Goal: Transaction & Acquisition: Purchase product/service

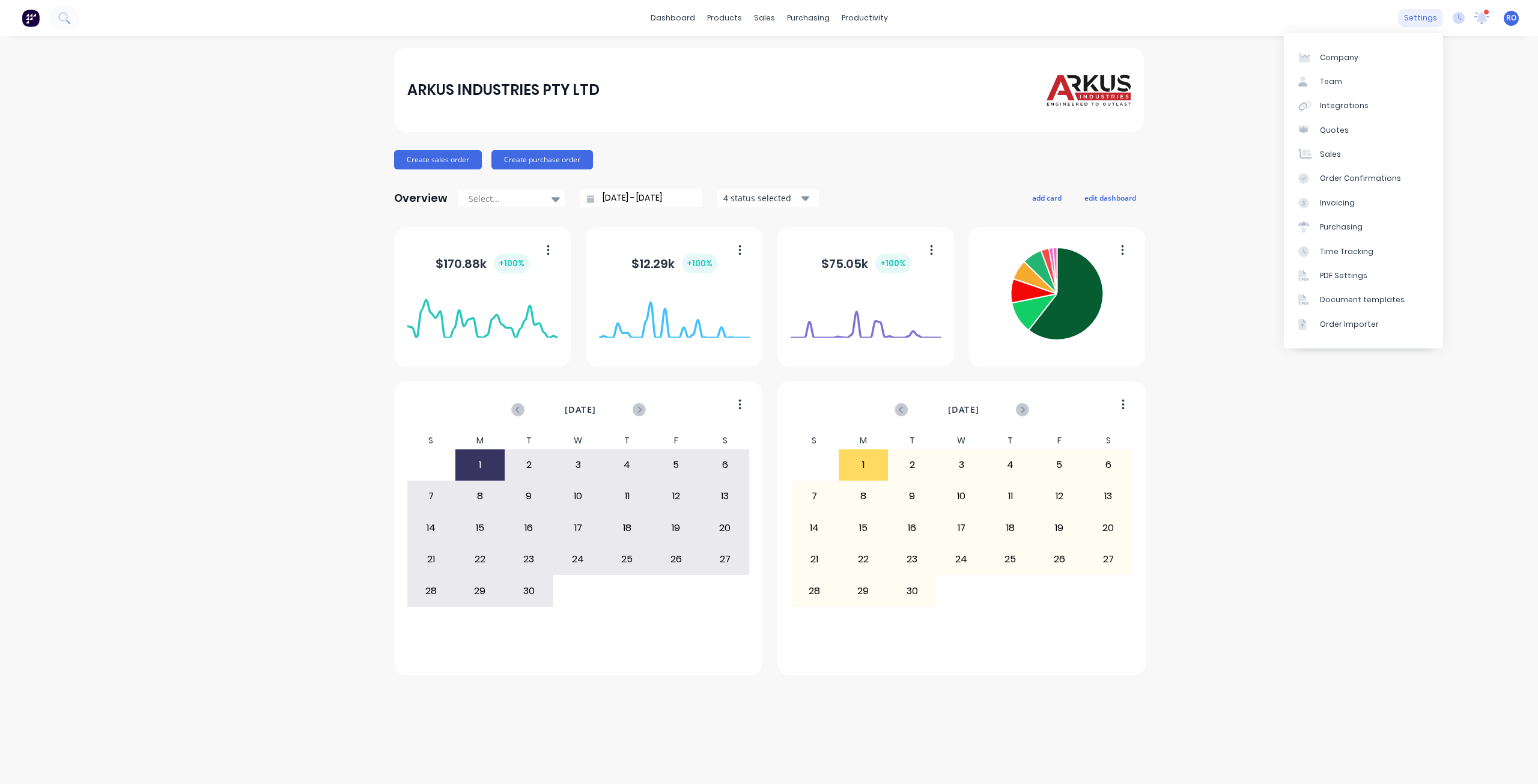
click at [1426, 18] on div "settings" at bounding box center [1420, 17] width 45 height 18
click at [1341, 53] on div "Company" at bounding box center [1339, 57] width 39 height 11
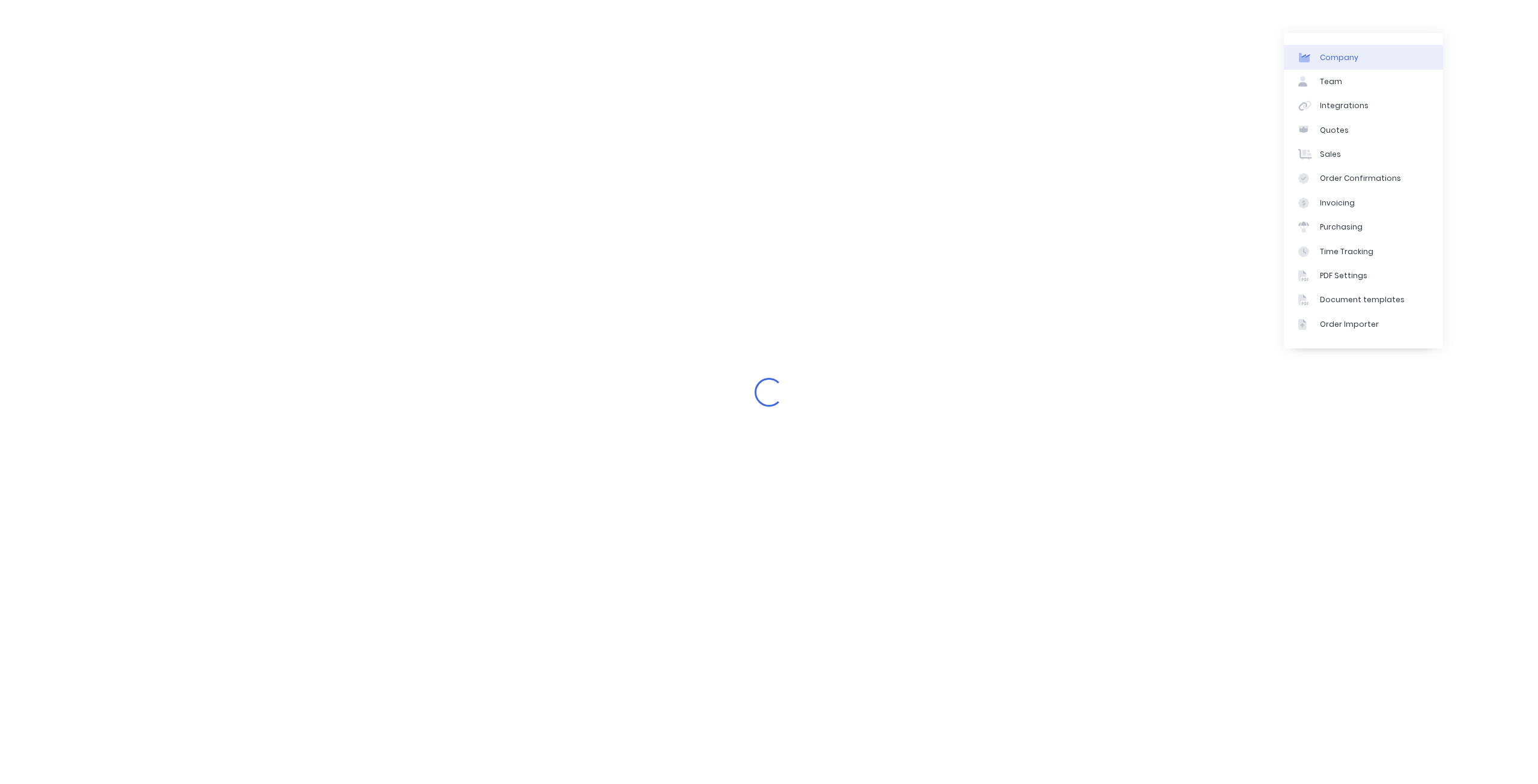
select select "AU"
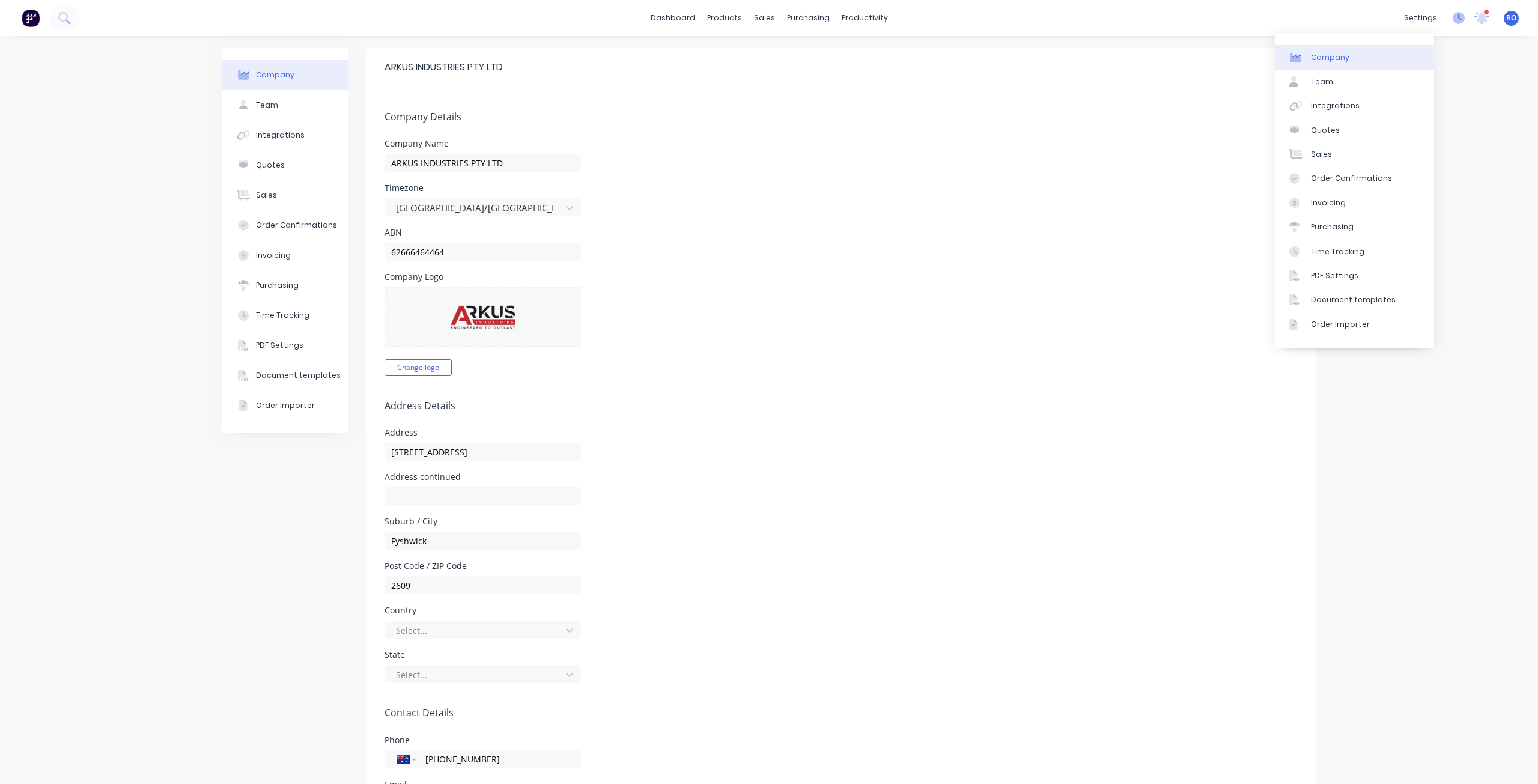
click at [1453, 16] on icon at bounding box center [1459, 17] width 12 height 12
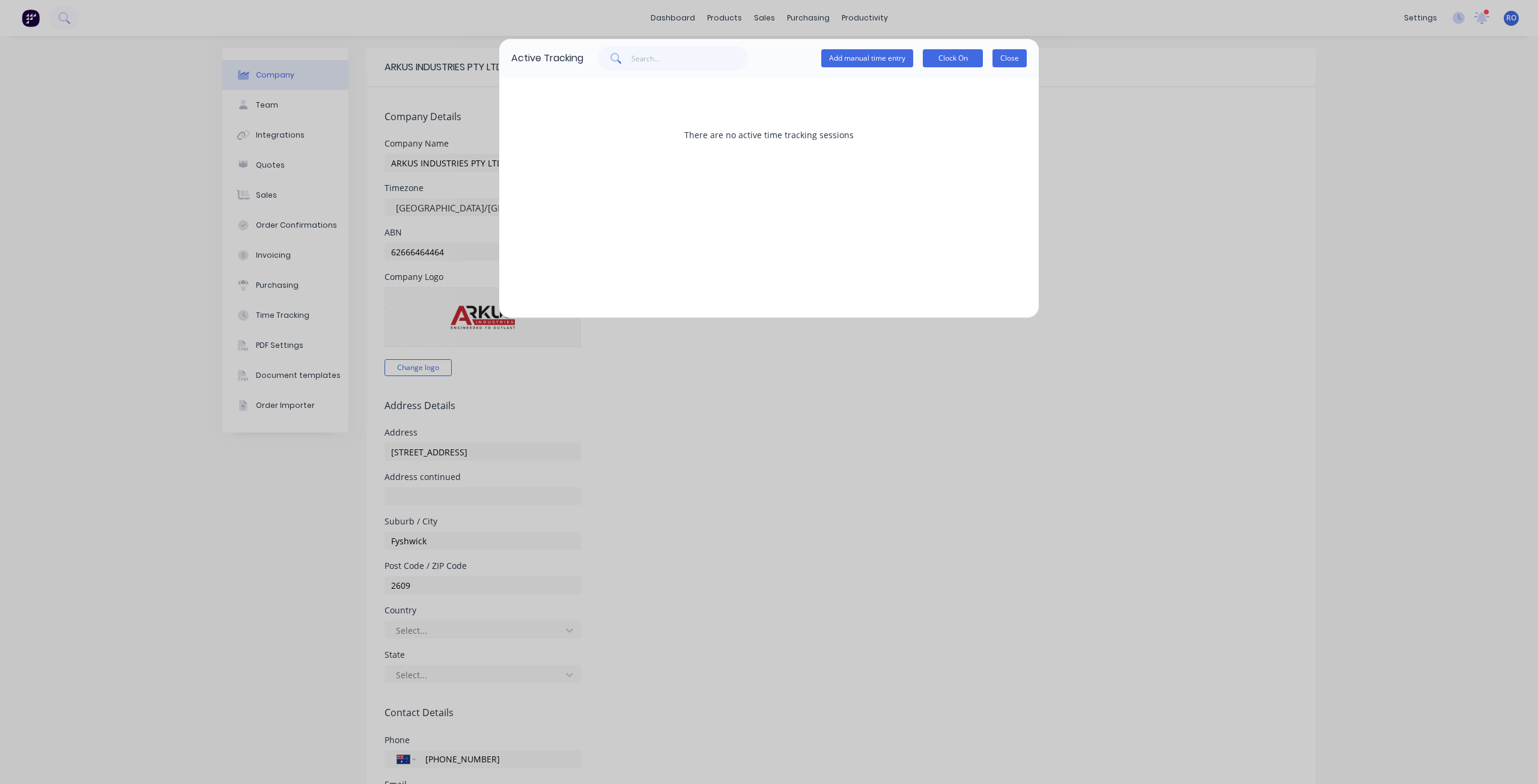
click at [1008, 56] on button "Close" at bounding box center [1010, 58] width 35 height 18
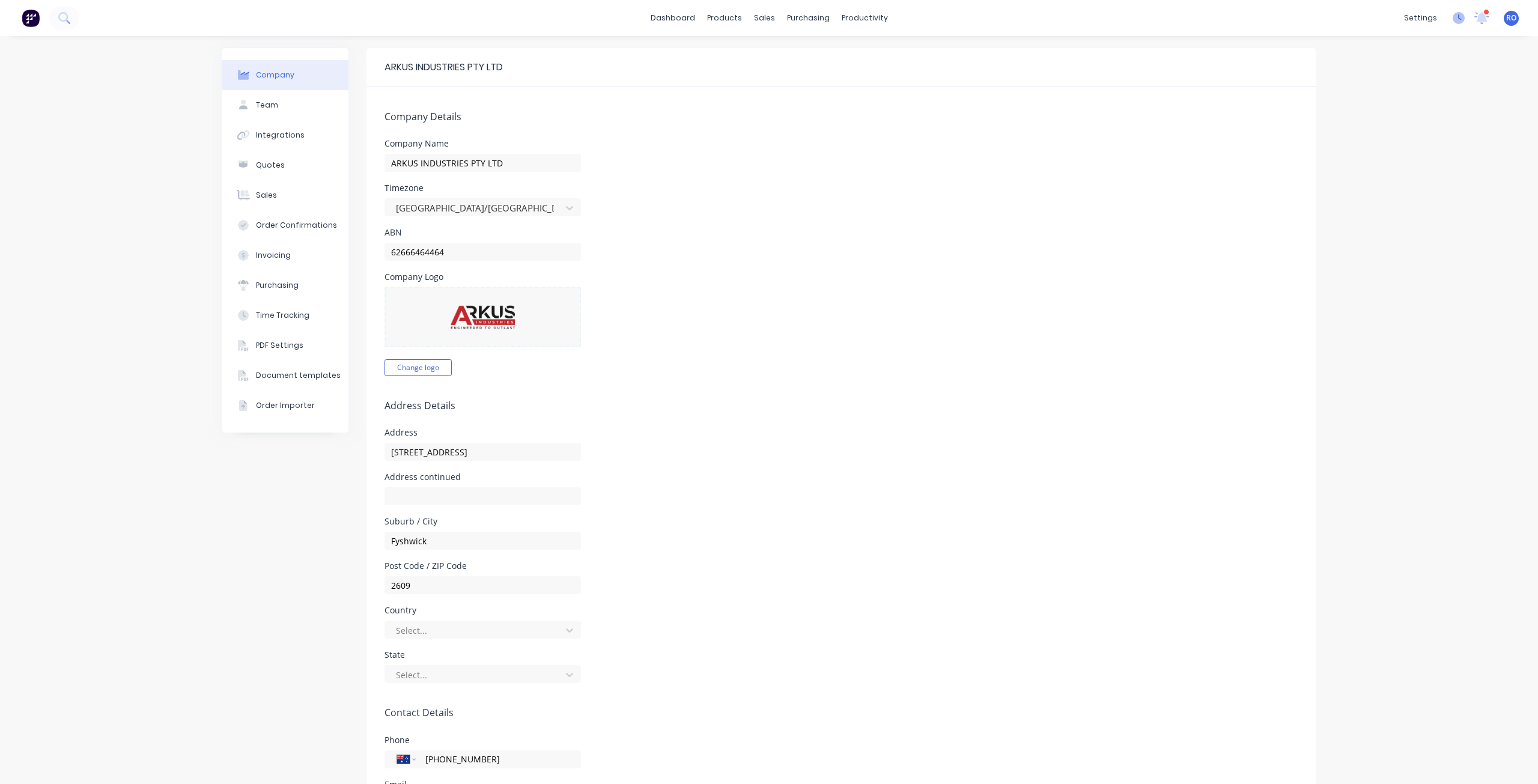
click at [1455, 14] on icon at bounding box center [1459, 17] width 12 height 12
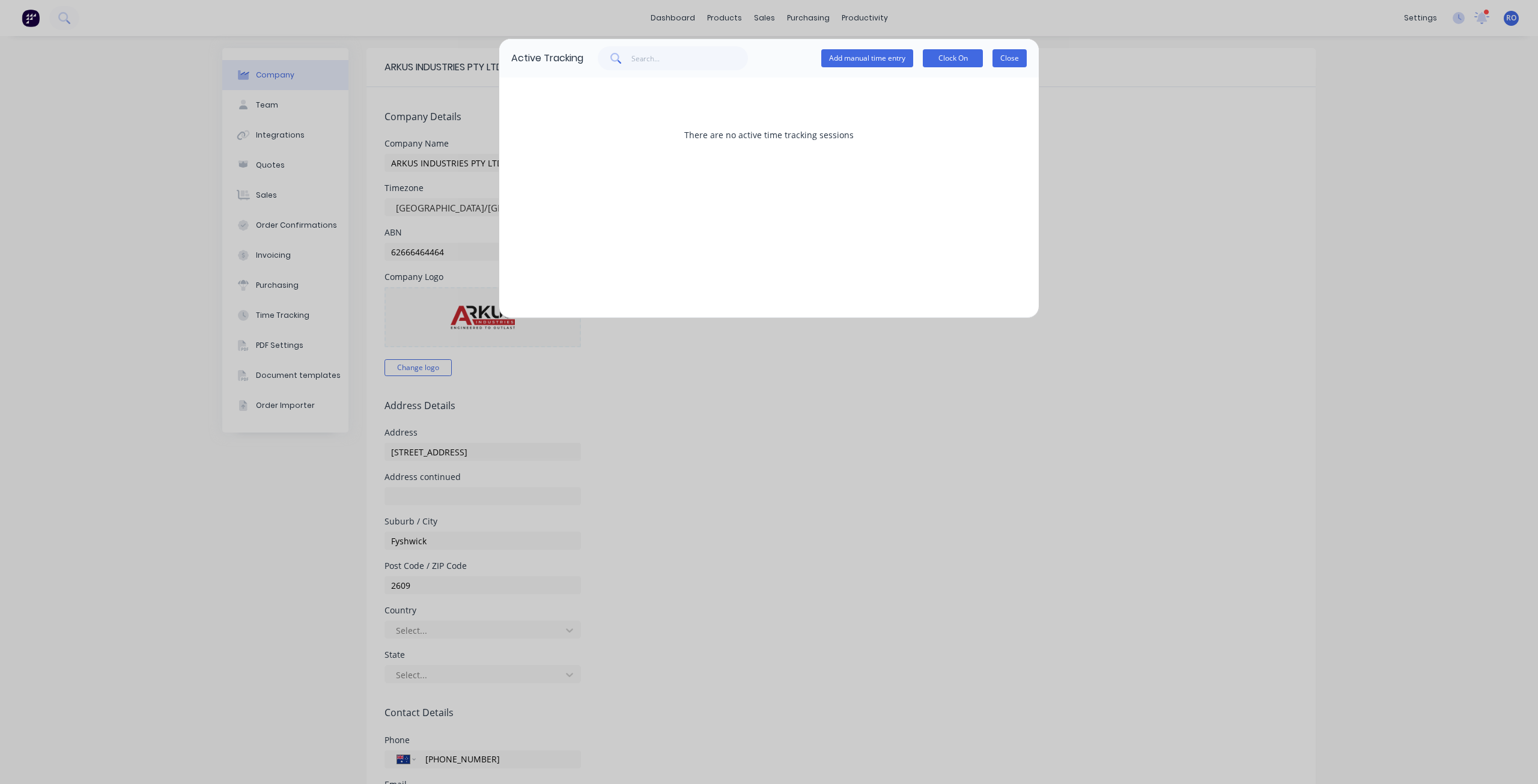
click at [1021, 58] on button "Close" at bounding box center [1010, 58] width 35 height 18
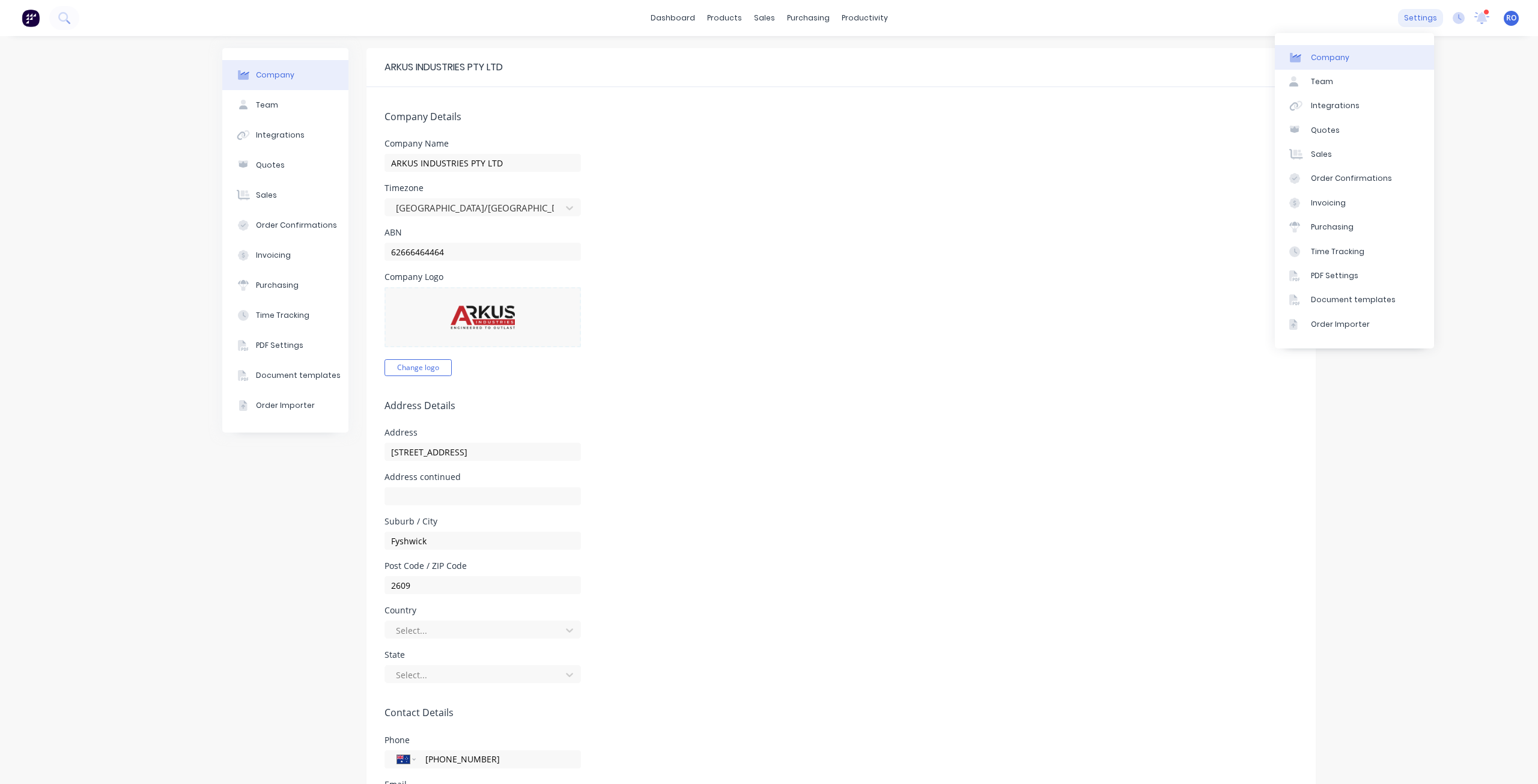
click at [1421, 20] on div "settings" at bounding box center [1420, 17] width 45 height 18
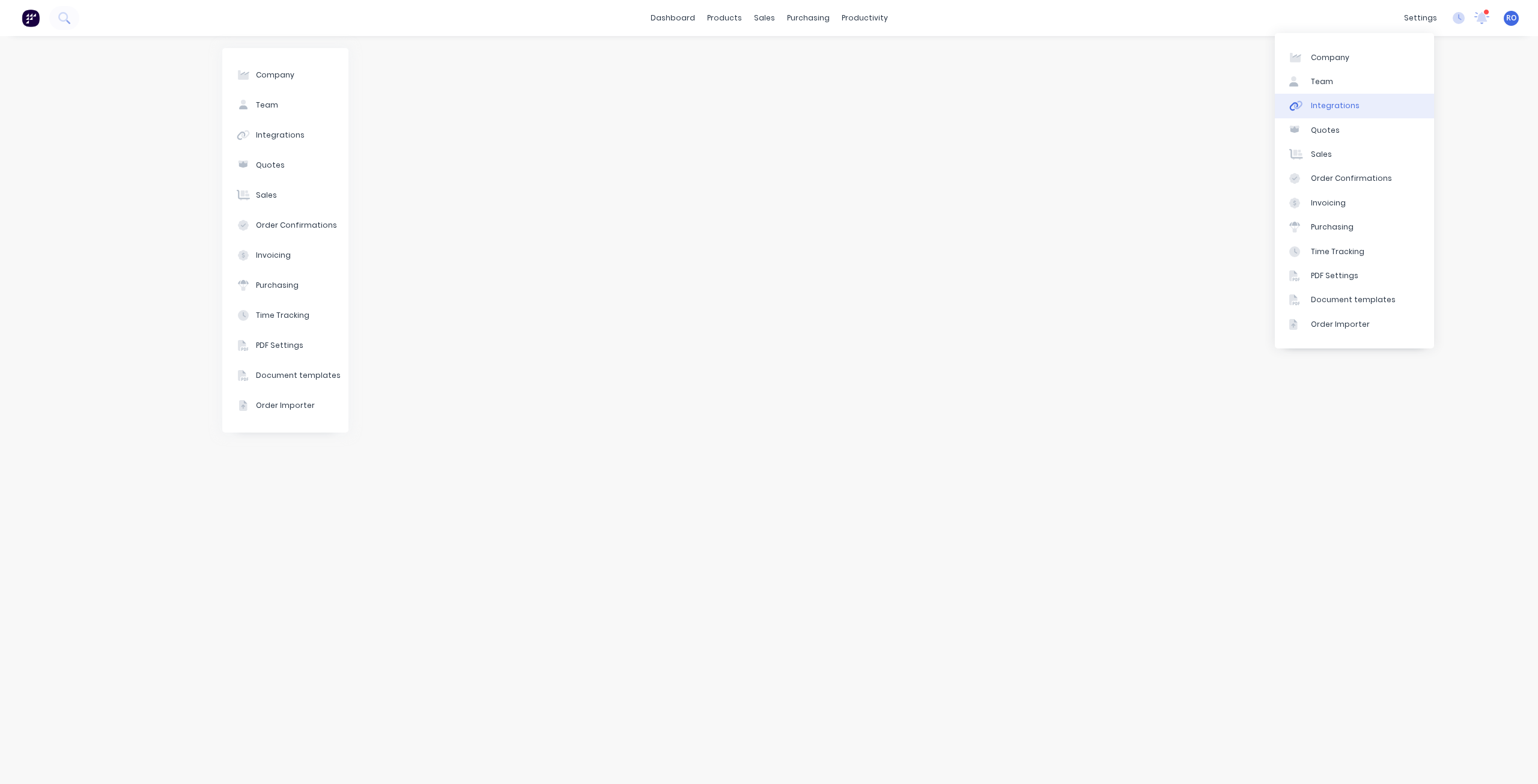
click at [1339, 108] on div "Integrations" at bounding box center [1335, 105] width 49 height 11
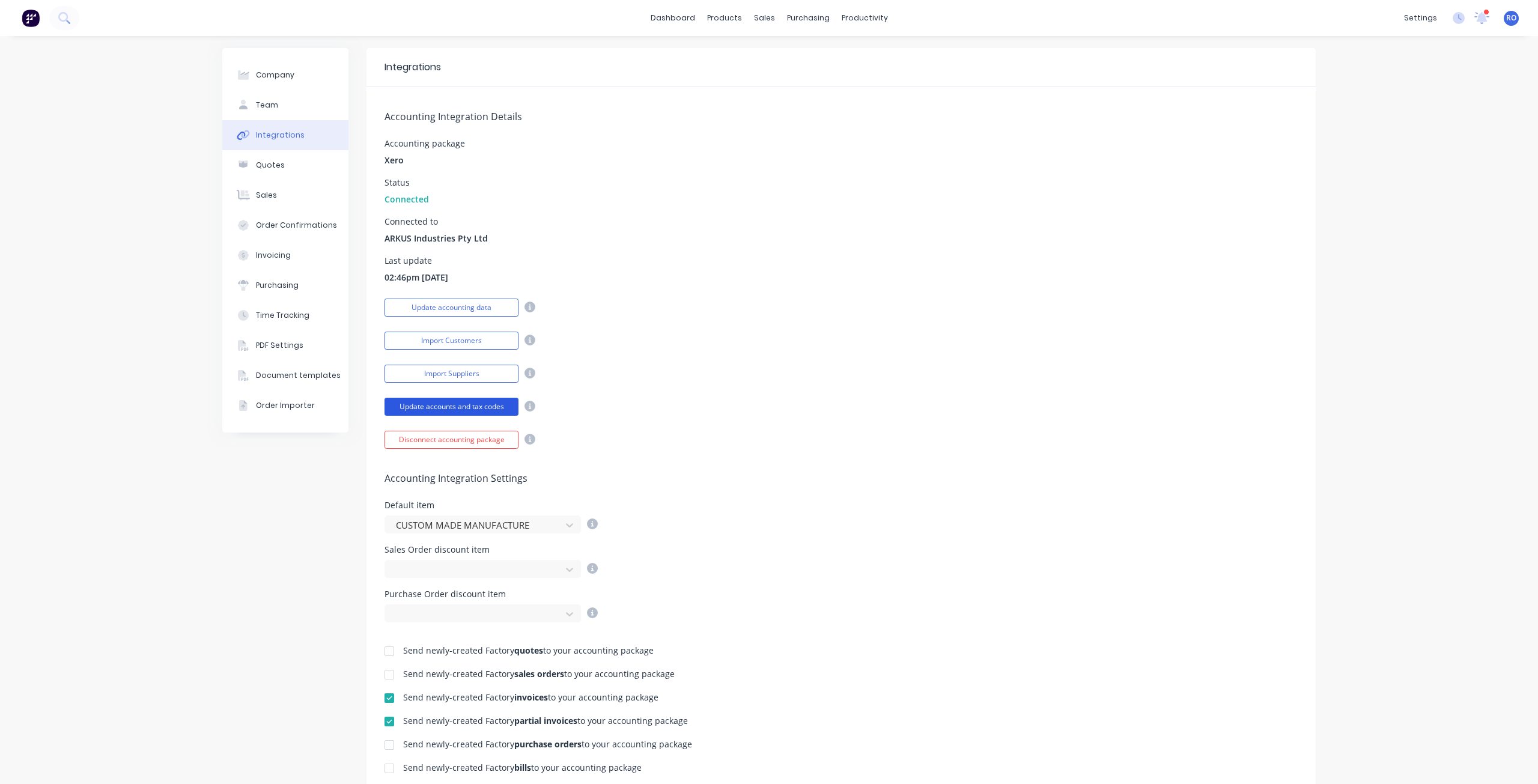
click at [441, 402] on button "Update accounts and tax codes" at bounding box center [451, 406] width 134 height 18
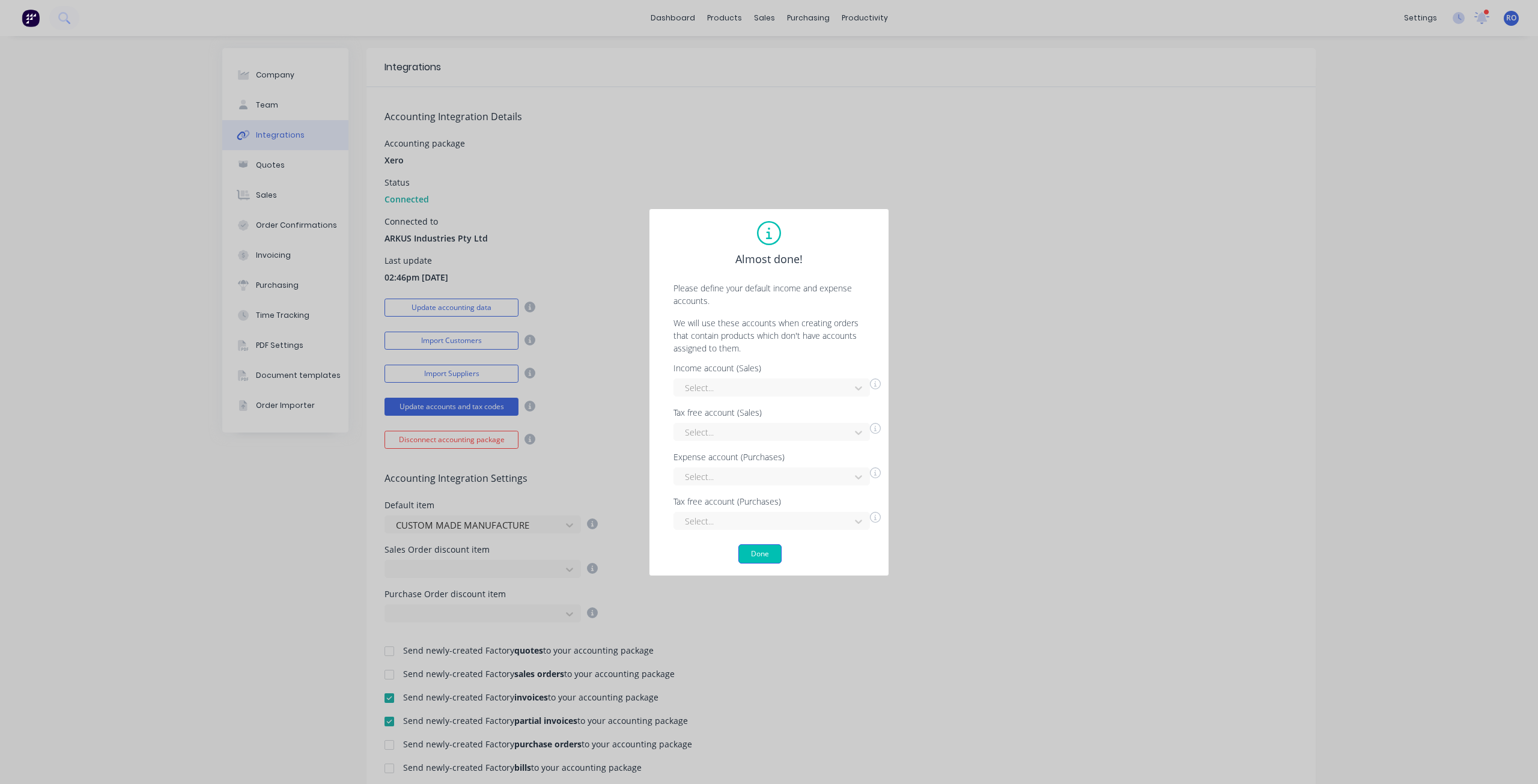
click at [762, 546] on button "Done" at bounding box center [759, 554] width 43 height 19
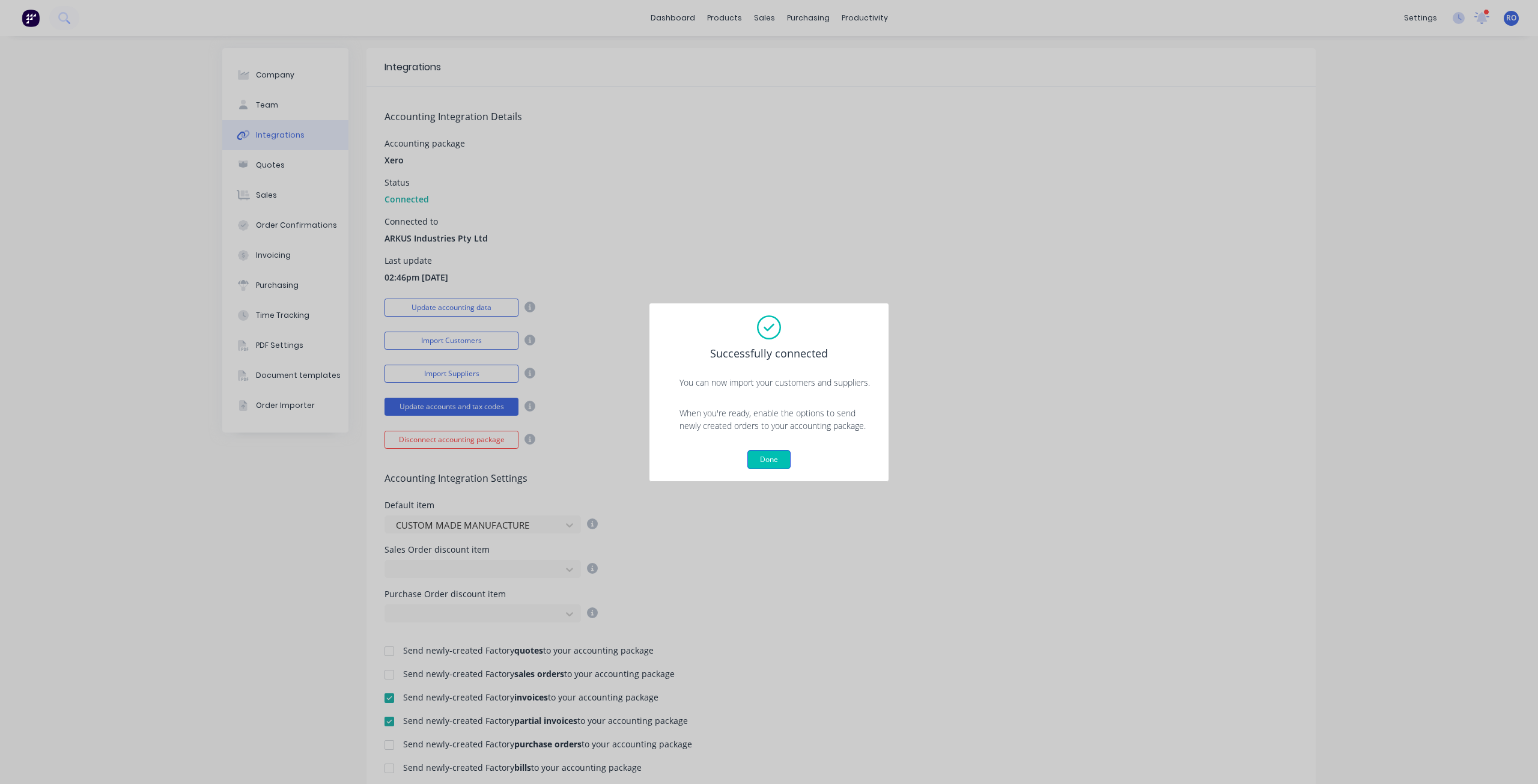
click at [779, 452] on button "Done" at bounding box center [769, 459] width 43 height 19
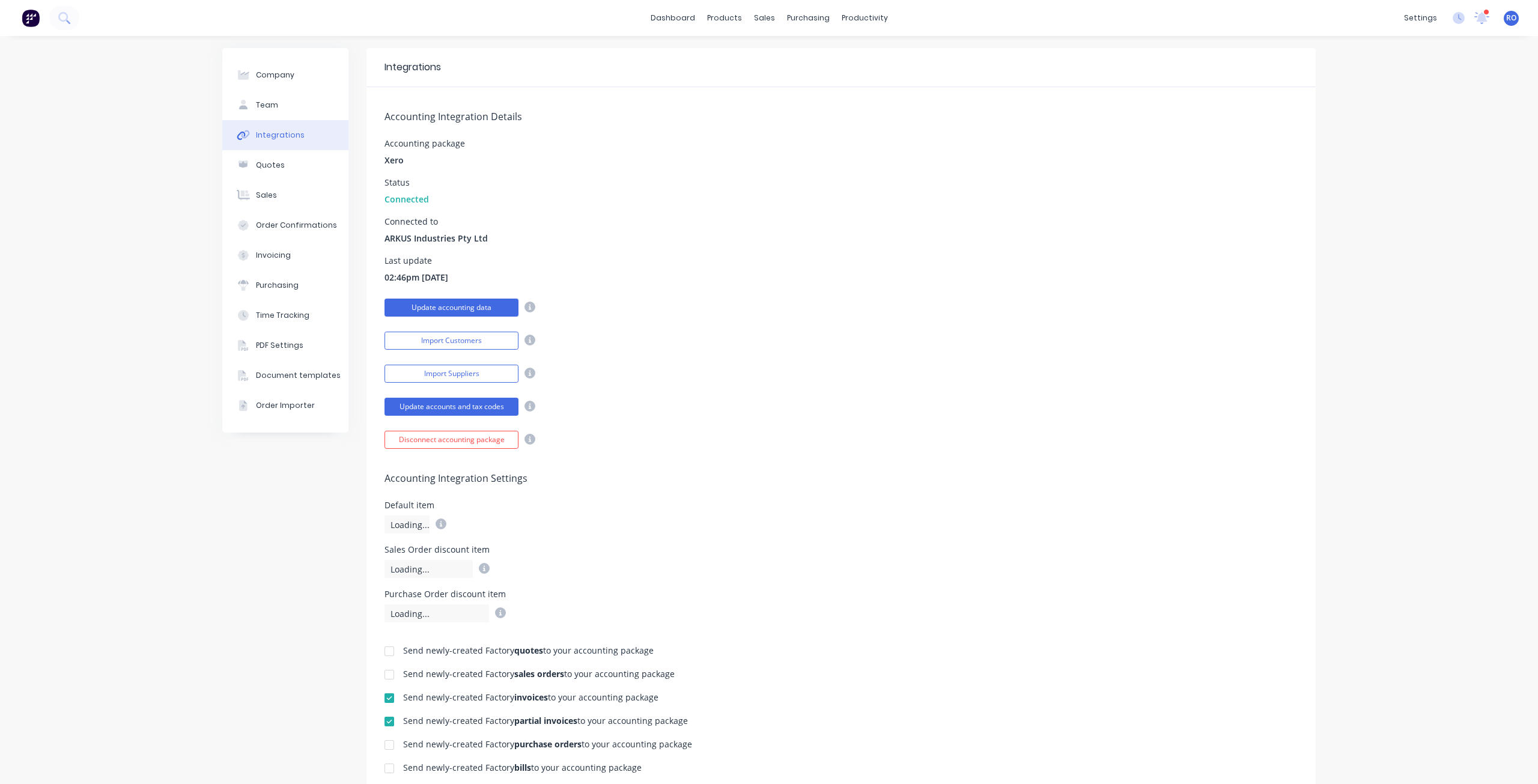
click at [493, 304] on button "Update accounting data" at bounding box center [451, 307] width 134 height 18
click at [470, 435] on button "Disconnect accounting package" at bounding box center [451, 439] width 134 height 18
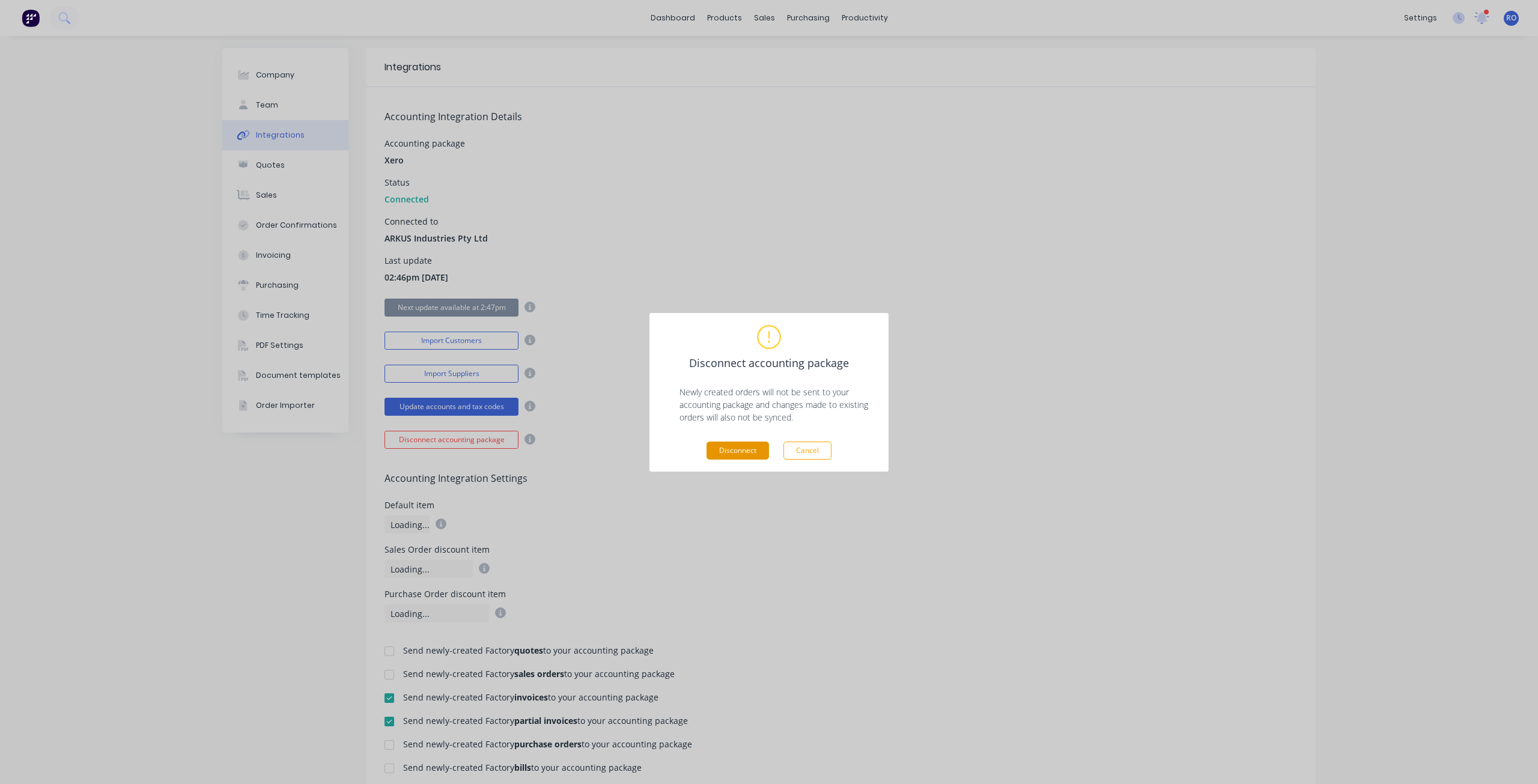
click at [735, 445] on button "Disconnect" at bounding box center [737, 450] width 63 height 18
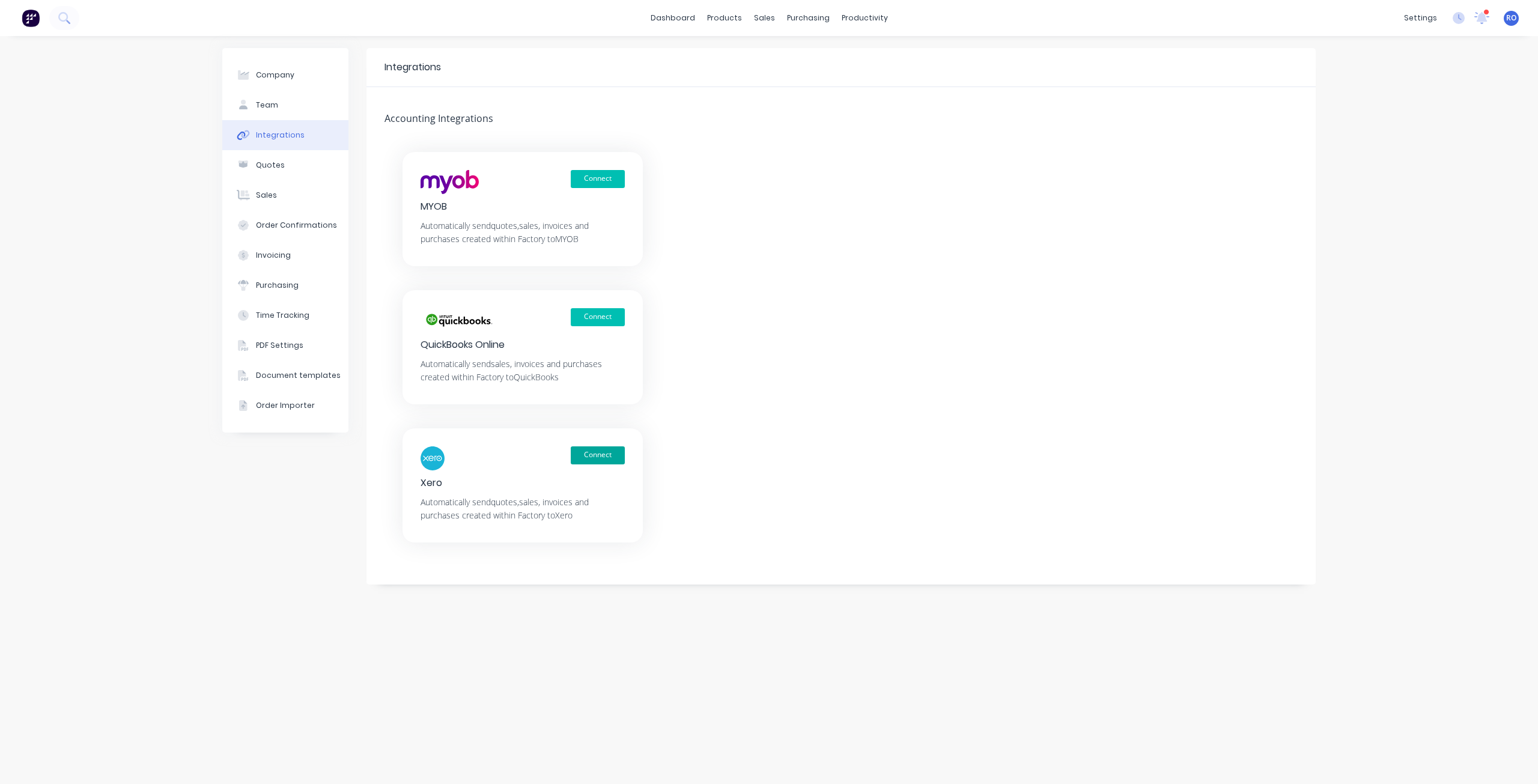
click at [614, 460] on button "Connect" at bounding box center [597, 455] width 54 height 18
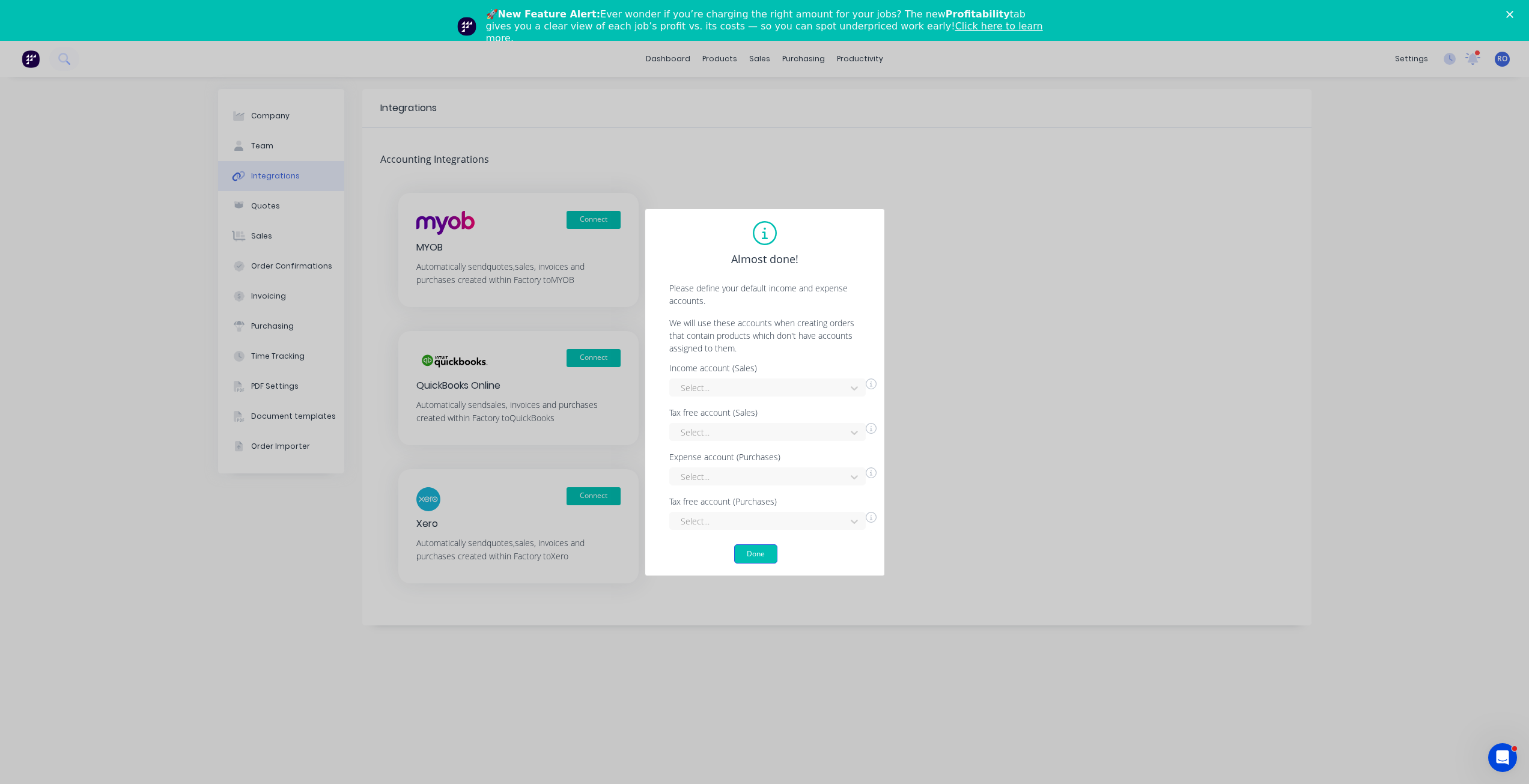
click at [751, 561] on button "Done" at bounding box center [755, 554] width 43 height 19
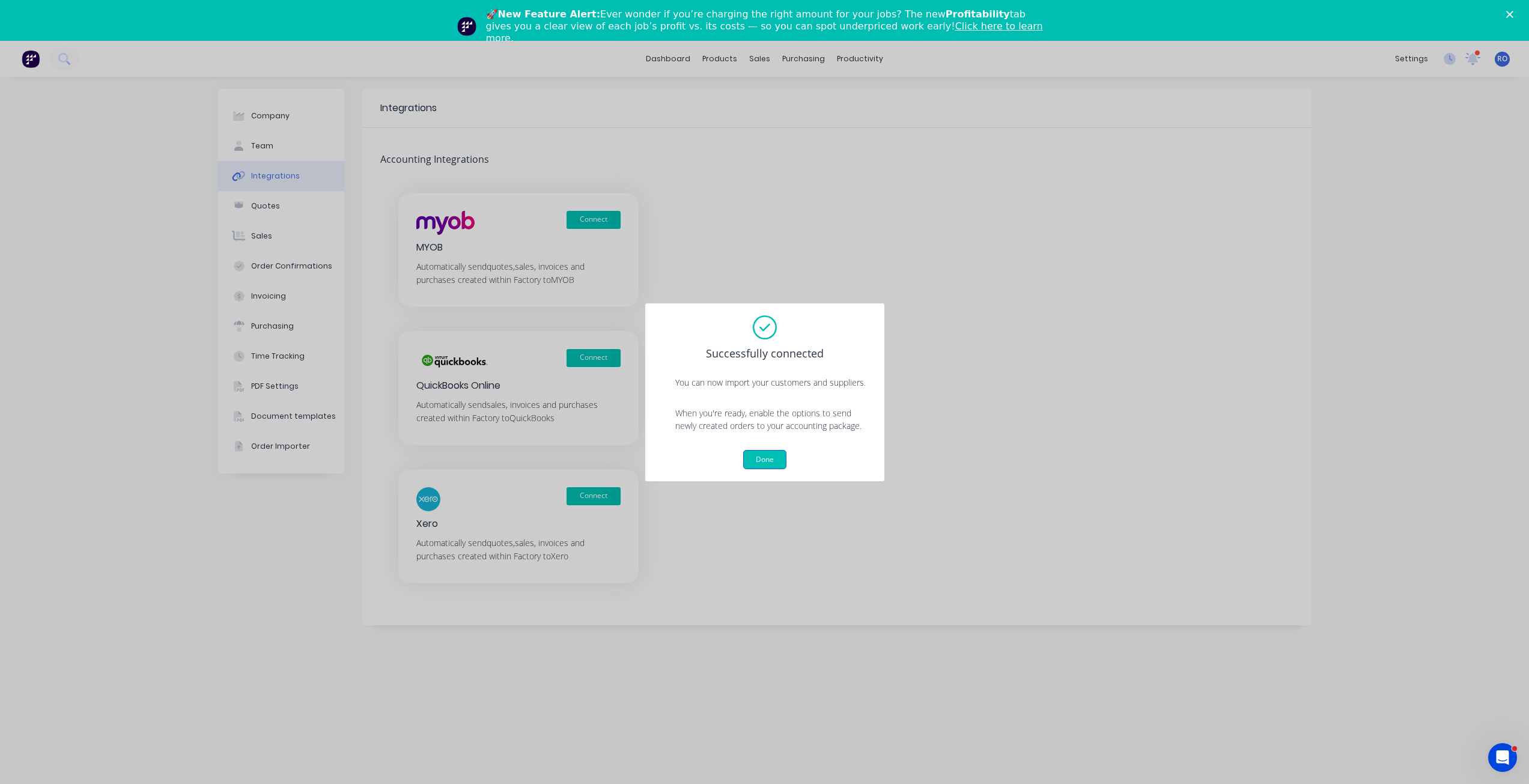
click at [753, 465] on button "Done" at bounding box center [764, 459] width 43 height 19
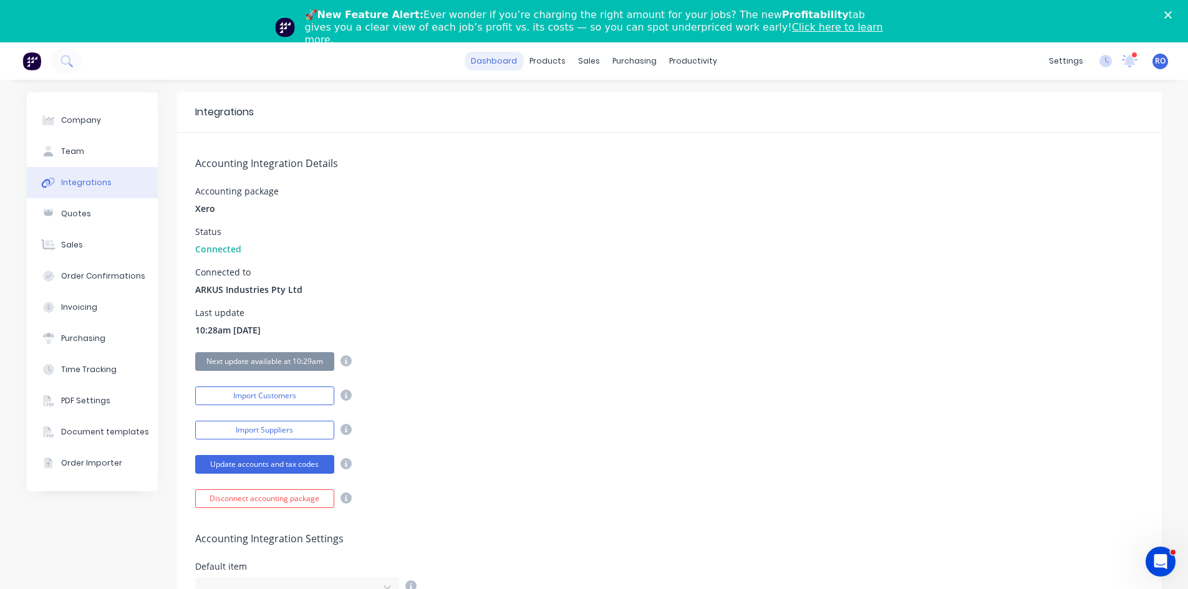
click at [479, 62] on link "dashboard" at bounding box center [493, 61] width 59 height 19
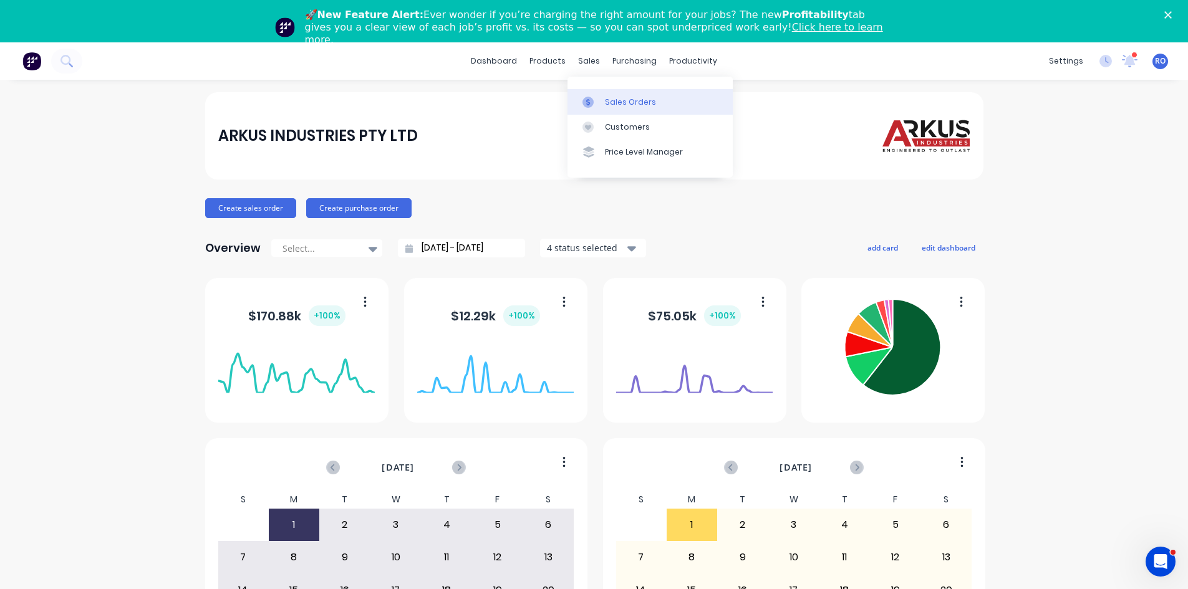
click at [615, 94] on link "Sales Orders" at bounding box center [649, 101] width 165 height 25
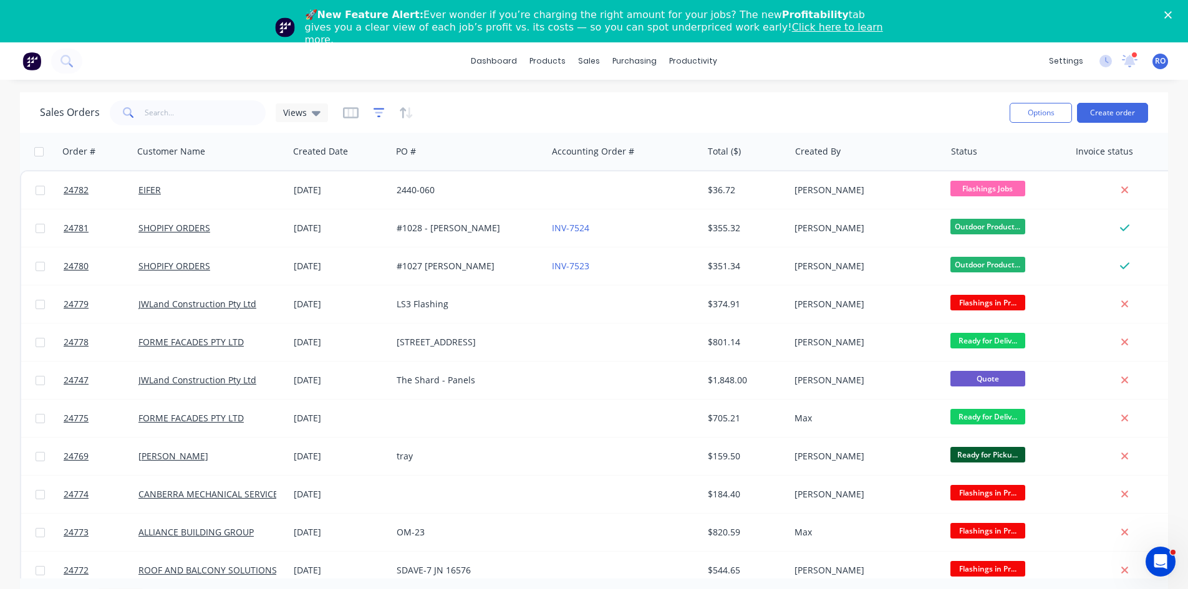
click at [375, 110] on icon "button" at bounding box center [378, 113] width 11 height 12
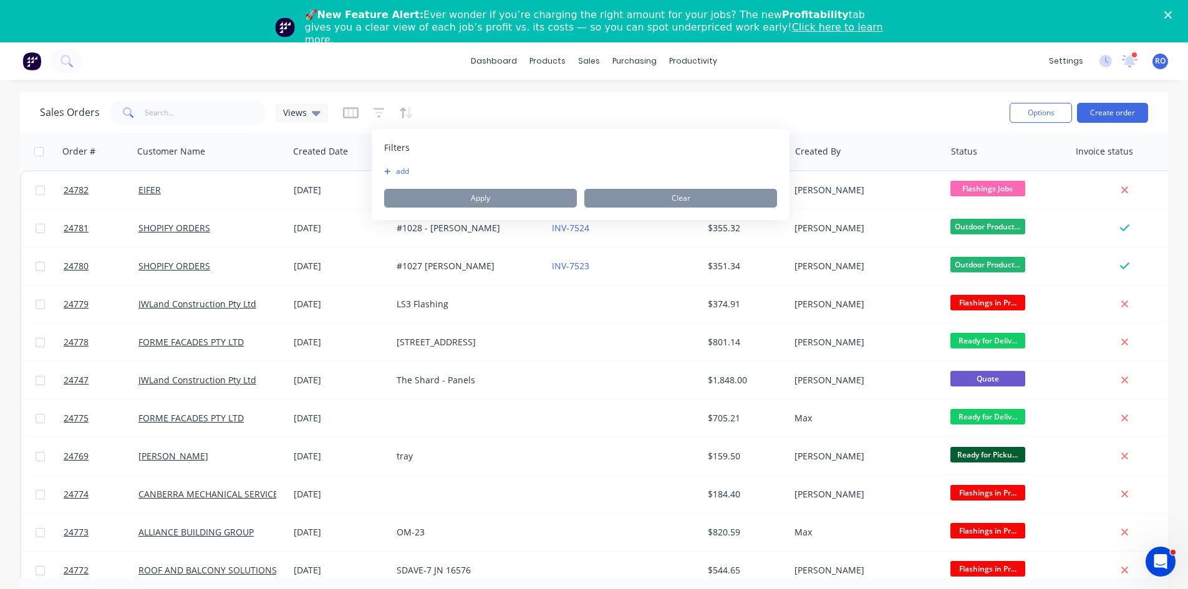
click at [398, 165] on div "Filters add Apply Clear" at bounding box center [581, 174] width 418 height 91
click at [398, 170] on button "add" at bounding box center [399, 171] width 31 height 10
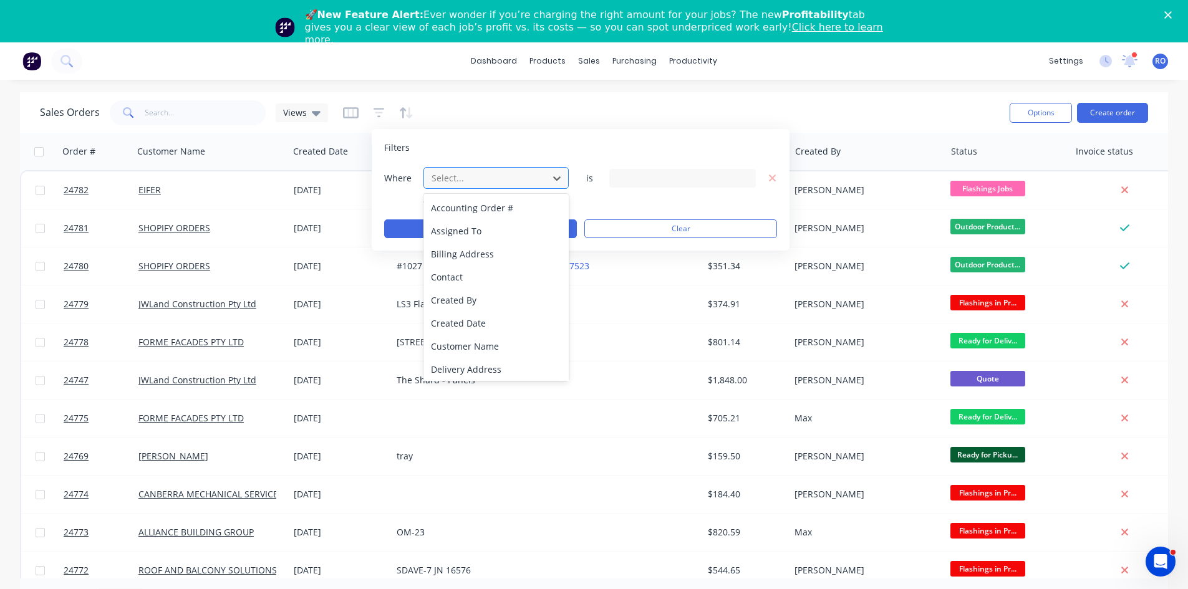
click at [464, 182] on div at bounding box center [486, 178] width 112 height 16
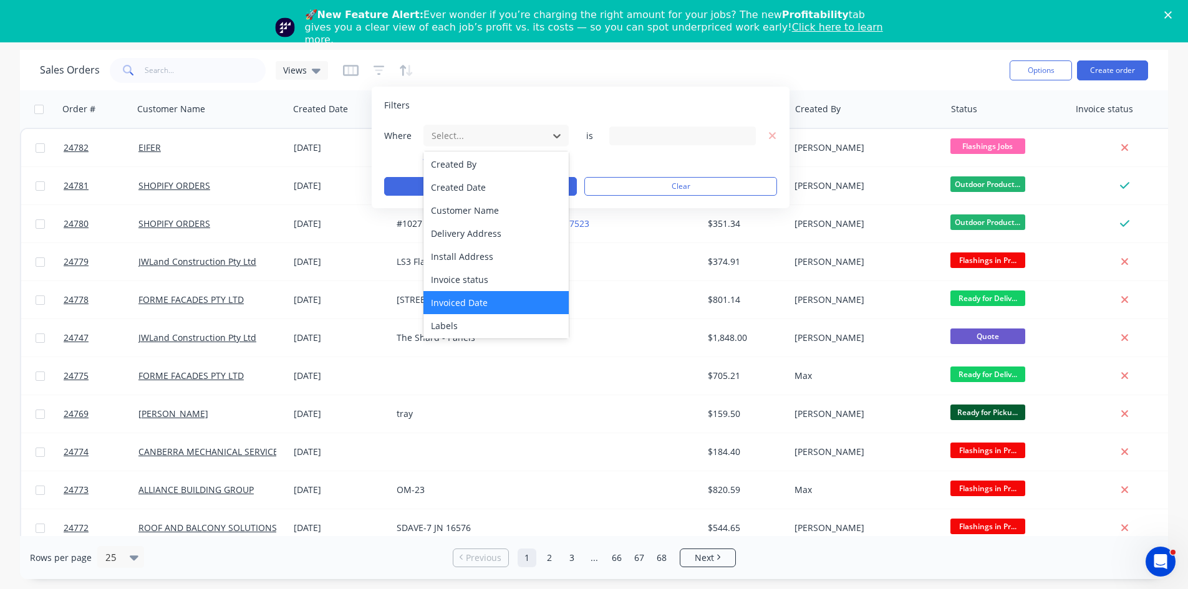
scroll to position [115, 0]
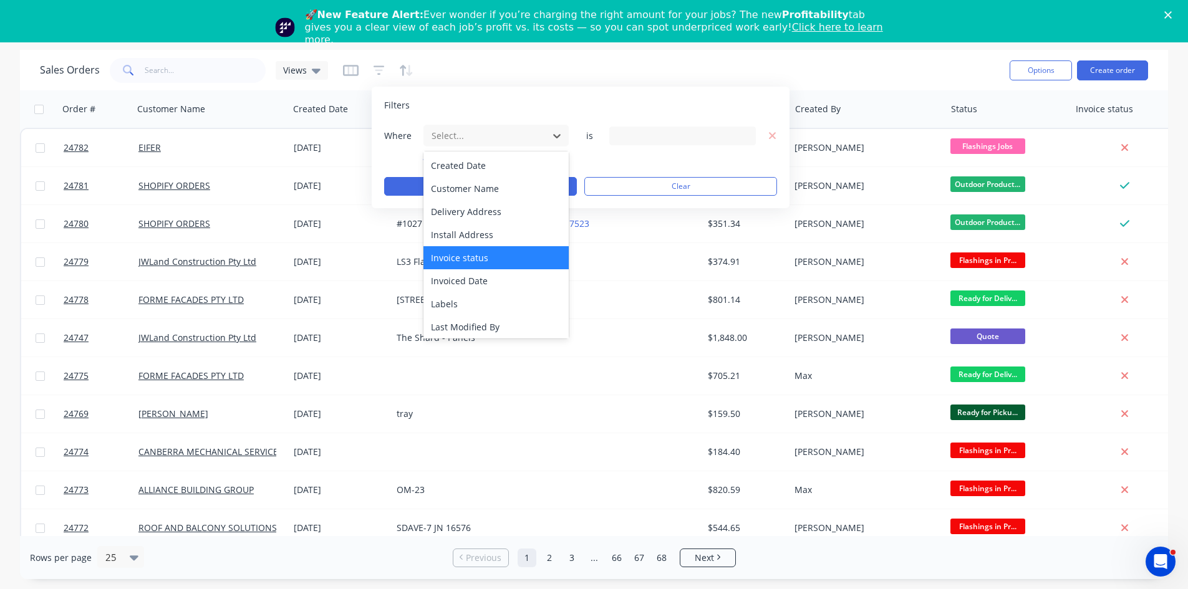
click at [484, 261] on div "Invoice status" at bounding box center [495, 257] width 145 height 23
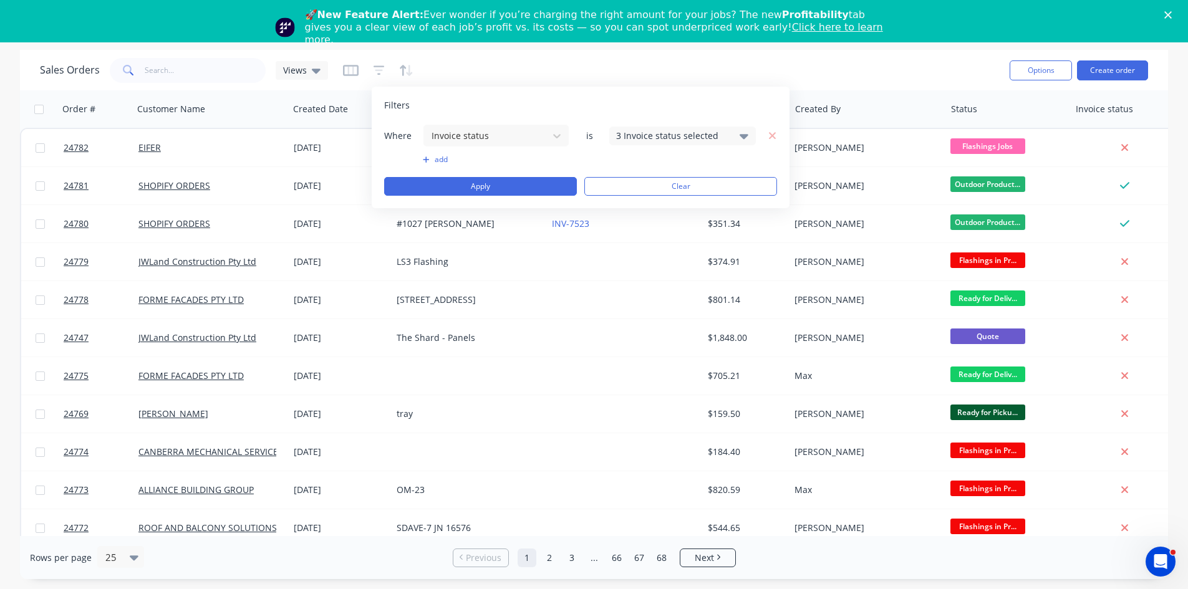
click at [646, 141] on div "3 Invoice status selected" at bounding box center [672, 135] width 113 height 13
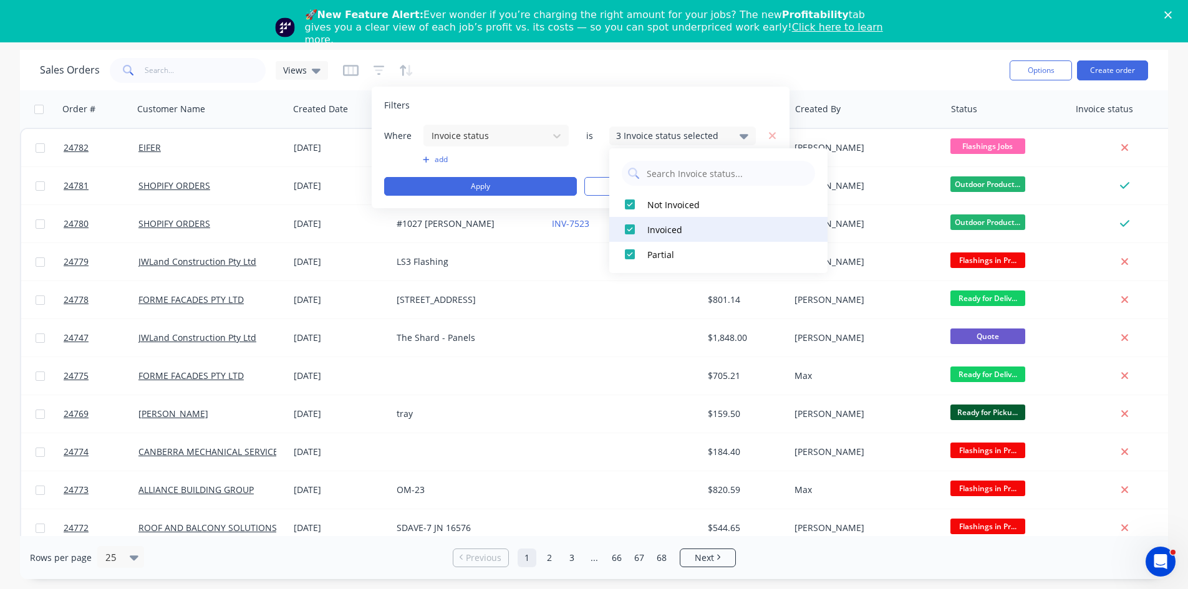
click at [632, 230] on div at bounding box center [629, 229] width 25 height 25
click at [629, 257] on div at bounding box center [629, 254] width 25 height 25
click at [611, 66] on div "Sales Orders Views" at bounding box center [520, 70] width 960 height 31
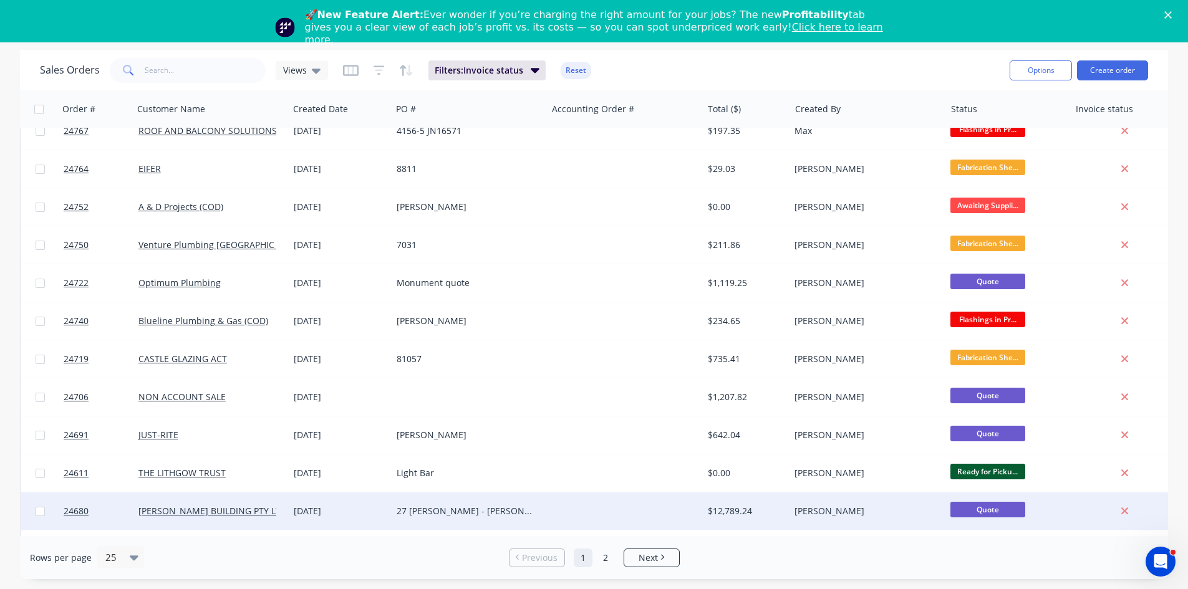
scroll to position [549, 0]
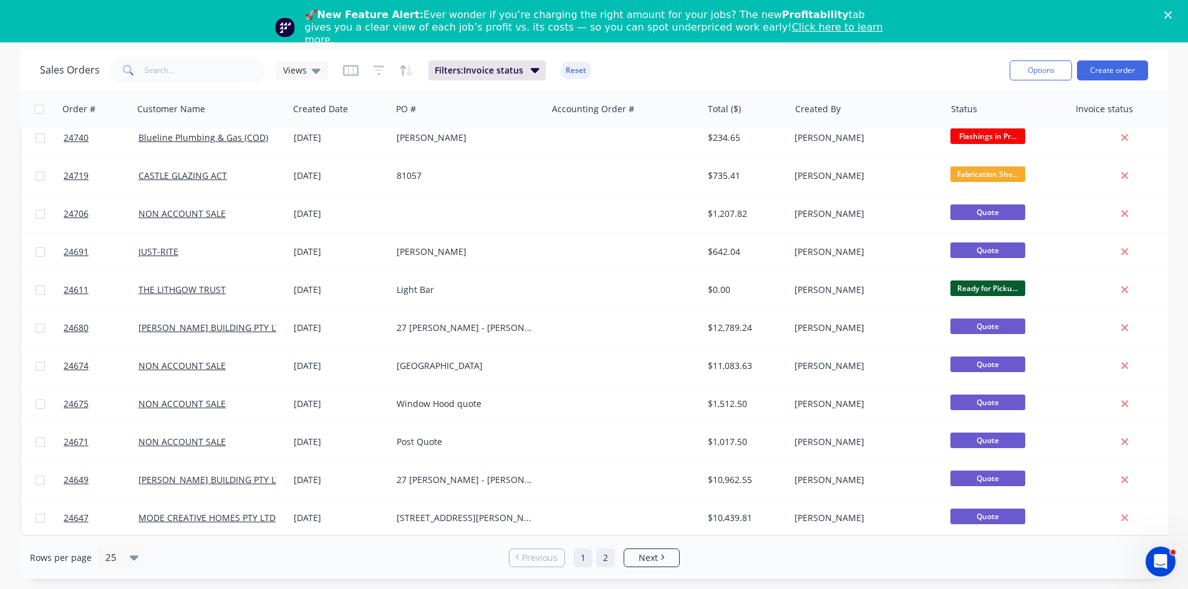
click at [604, 555] on link "2" at bounding box center [605, 558] width 19 height 19
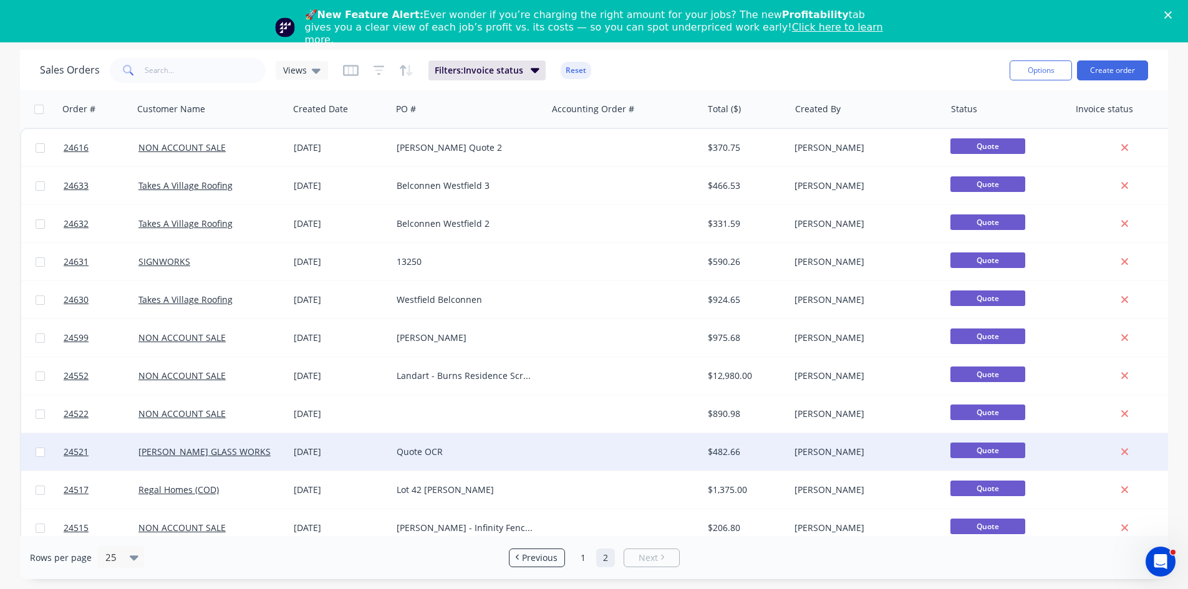
scroll to position [92, 0]
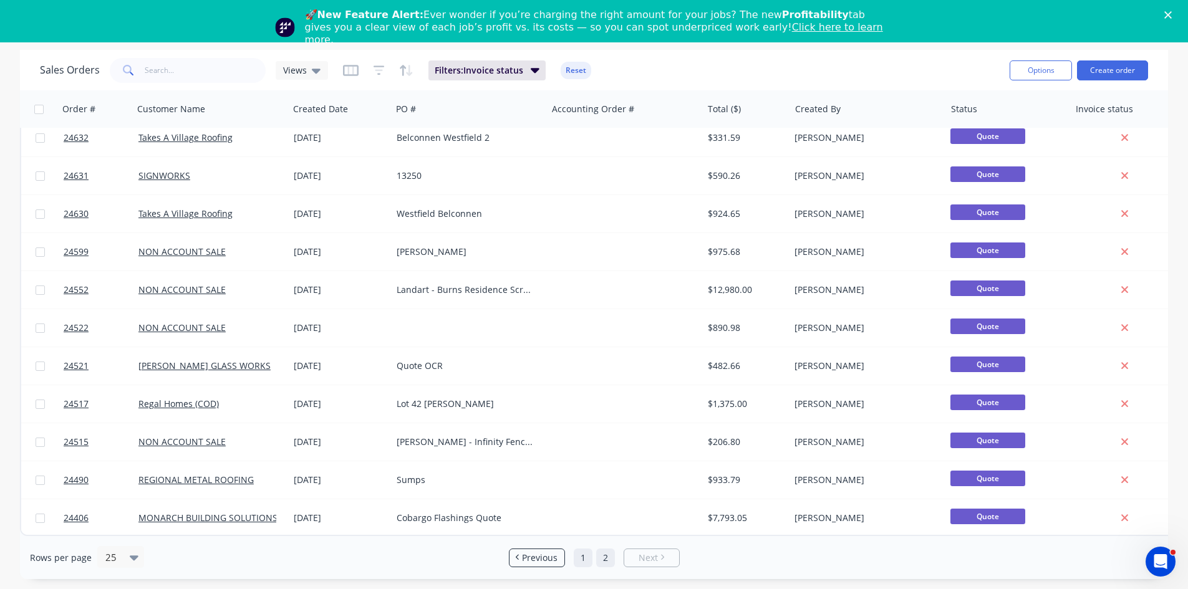
click at [577, 553] on link "1" at bounding box center [583, 558] width 19 height 19
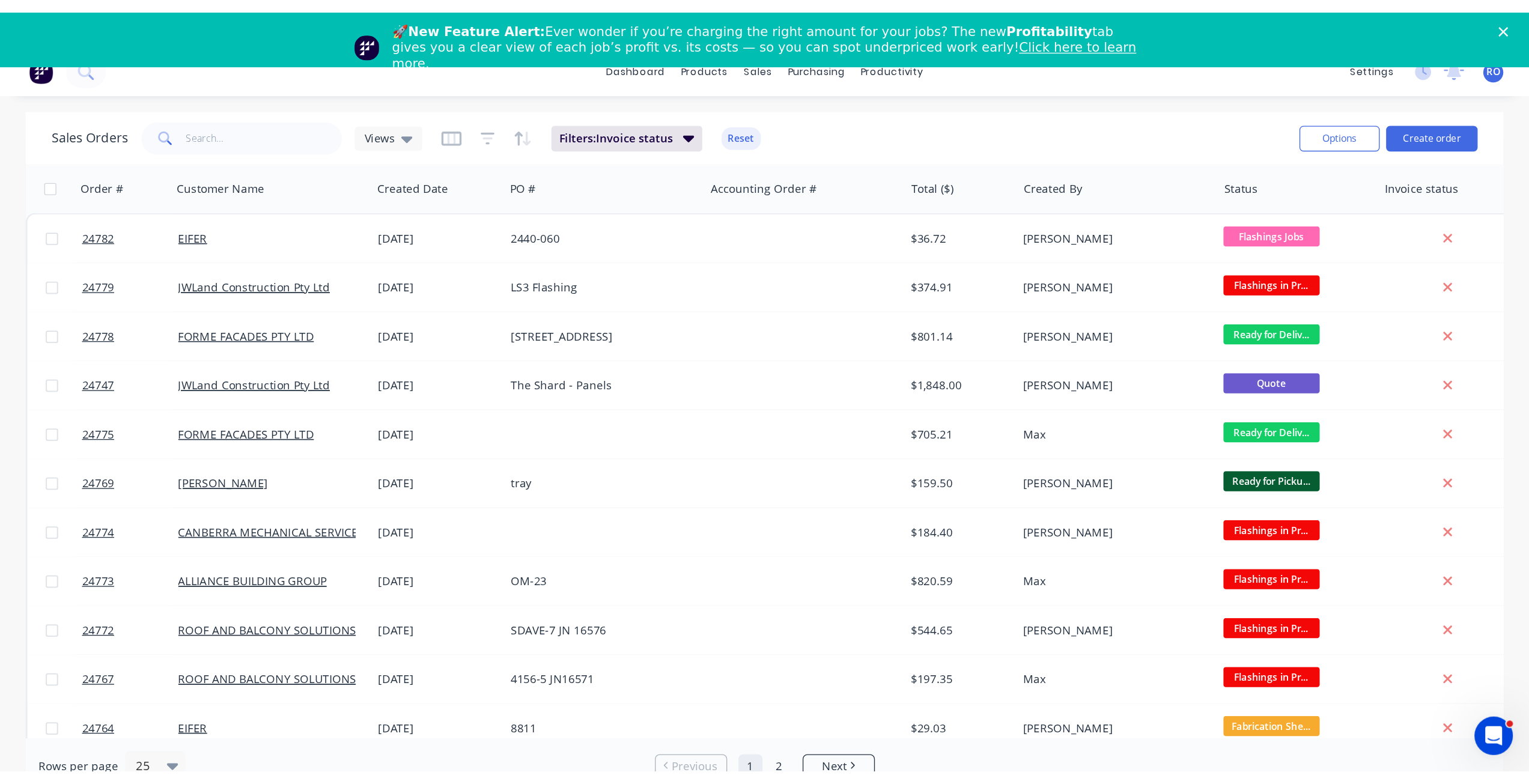
scroll to position [0, 0]
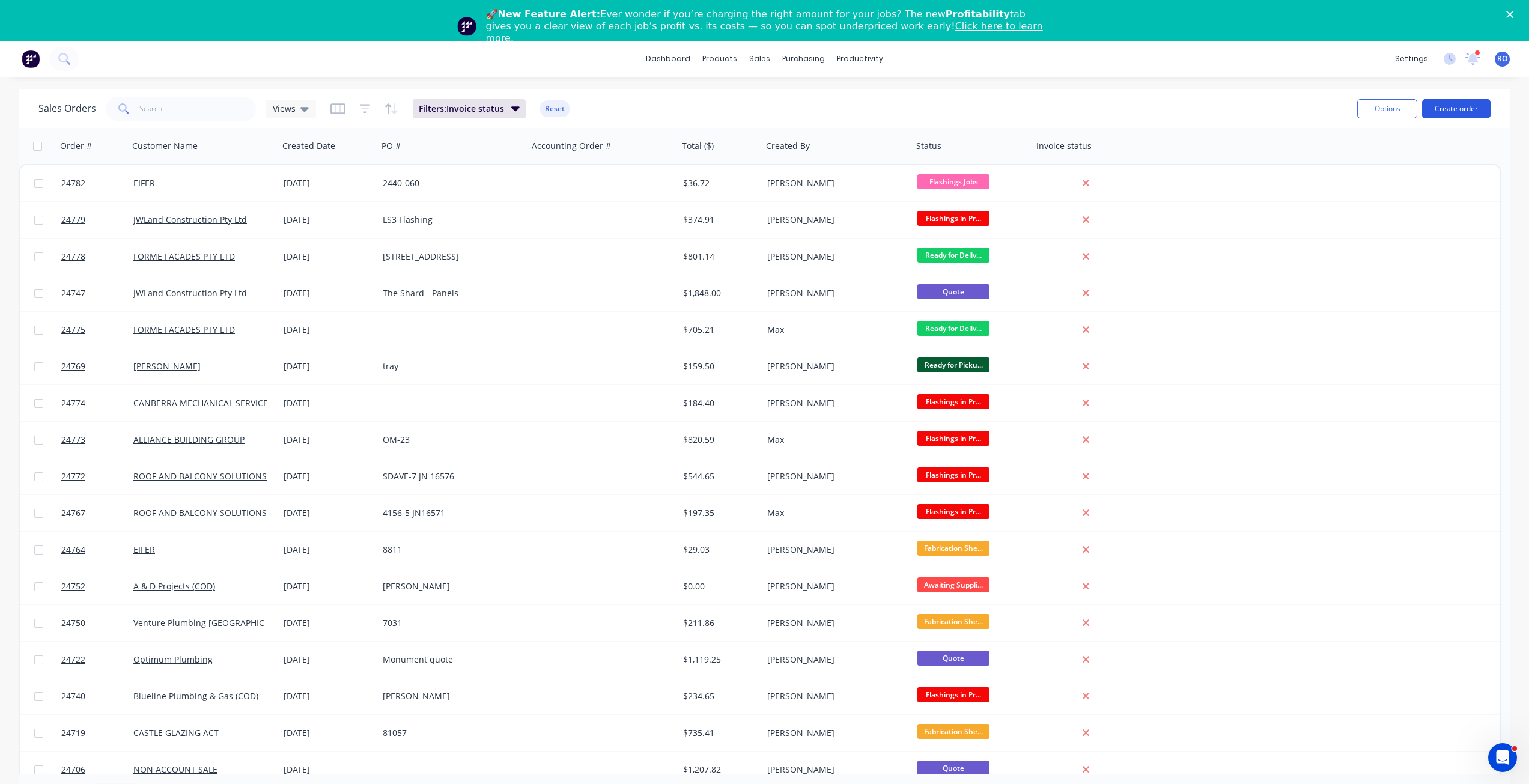
click at [1451, 111] on button "Create order" at bounding box center [1456, 109] width 68 height 19
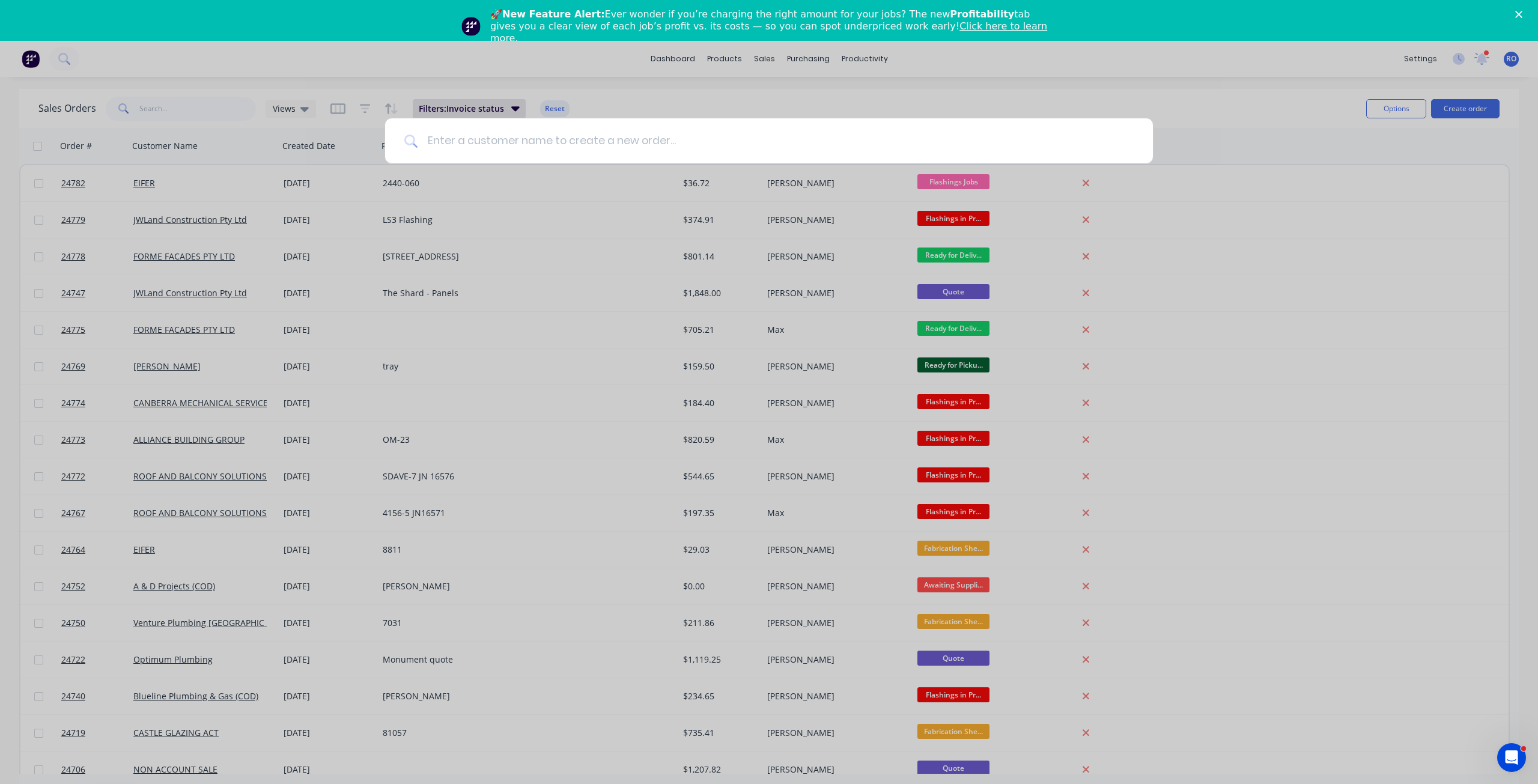
click at [520, 145] on input at bounding box center [775, 141] width 716 height 45
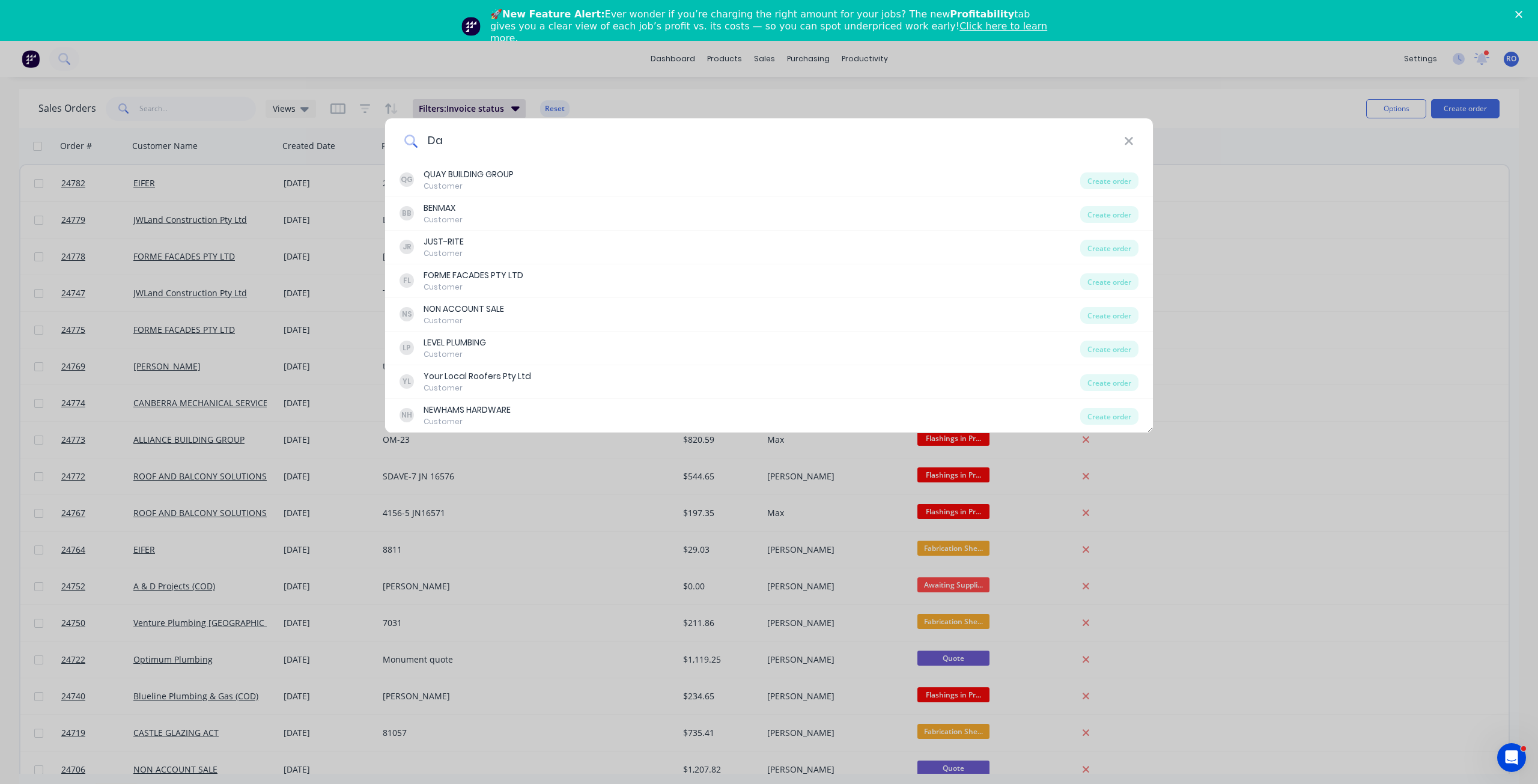
type input "D"
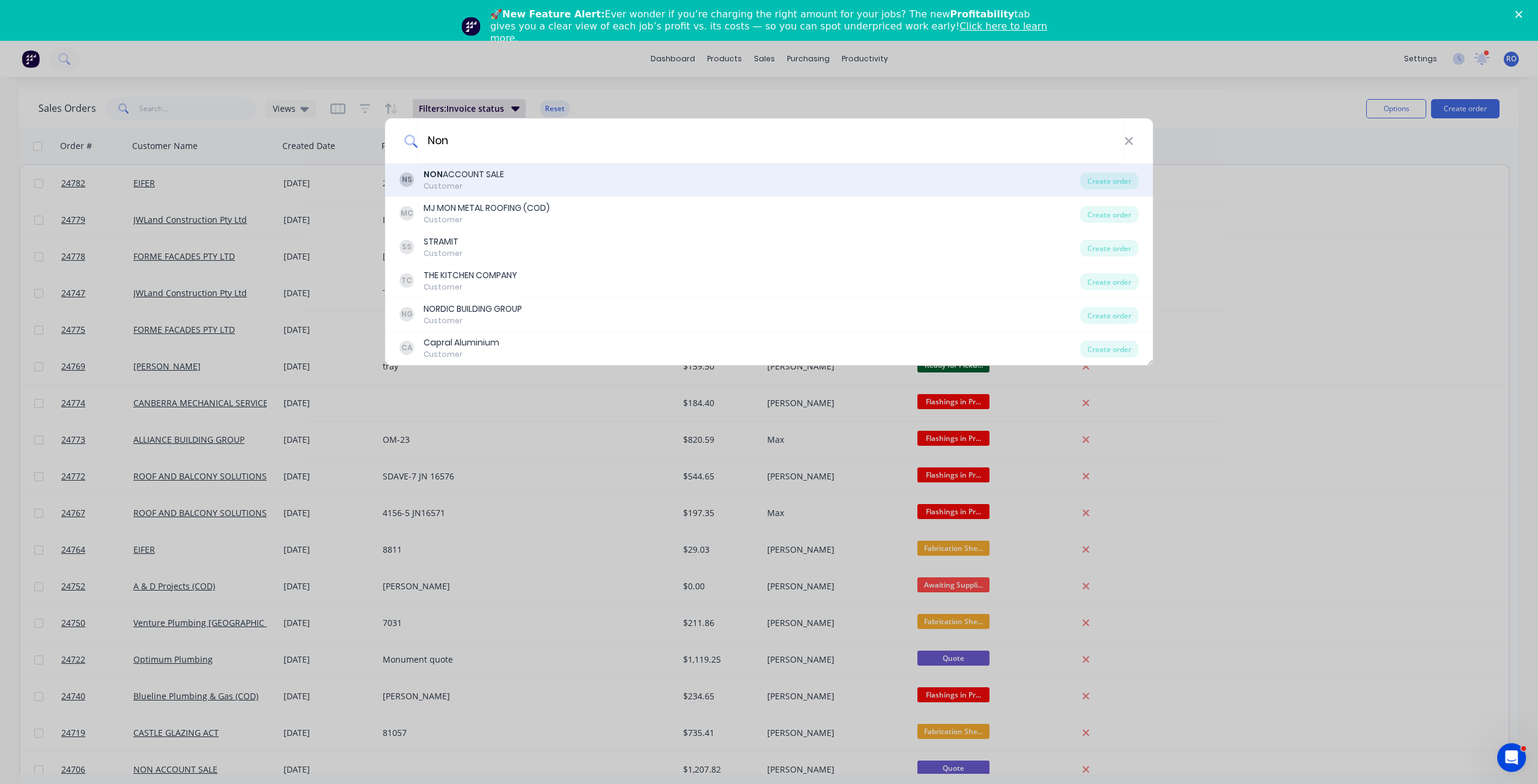
type input "Non"
click at [504, 179] on div "NON ACCOUNT SALE" at bounding box center [464, 174] width 81 height 13
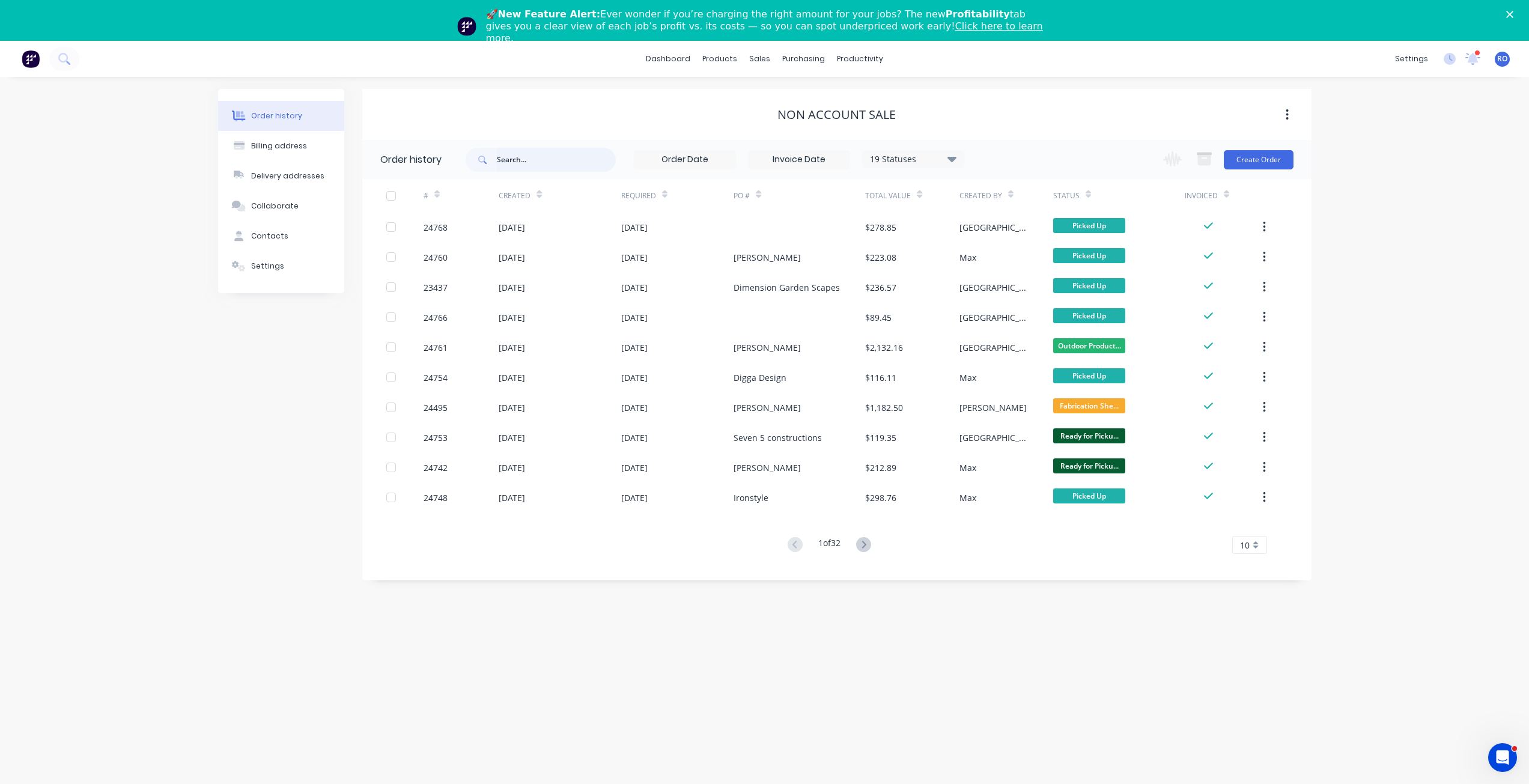
click at [577, 158] on input "text" at bounding box center [556, 159] width 119 height 24
click at [1276, 165] on button "Create Order" at bounding box center [1258, 160] width 69 height 19
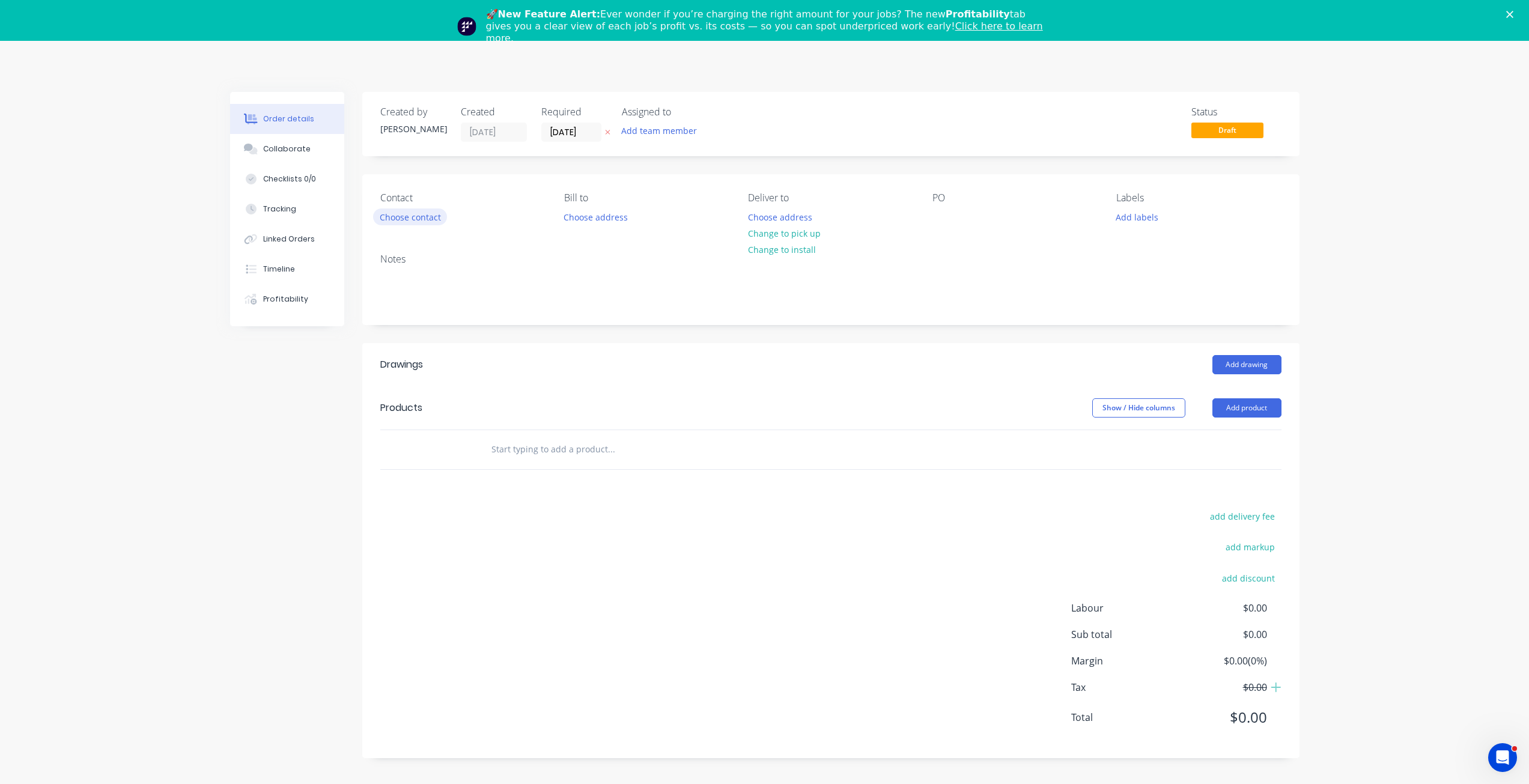
click at [425, 216] on button "Choose contact" at bounding box center [409, 216] width 74 height 16
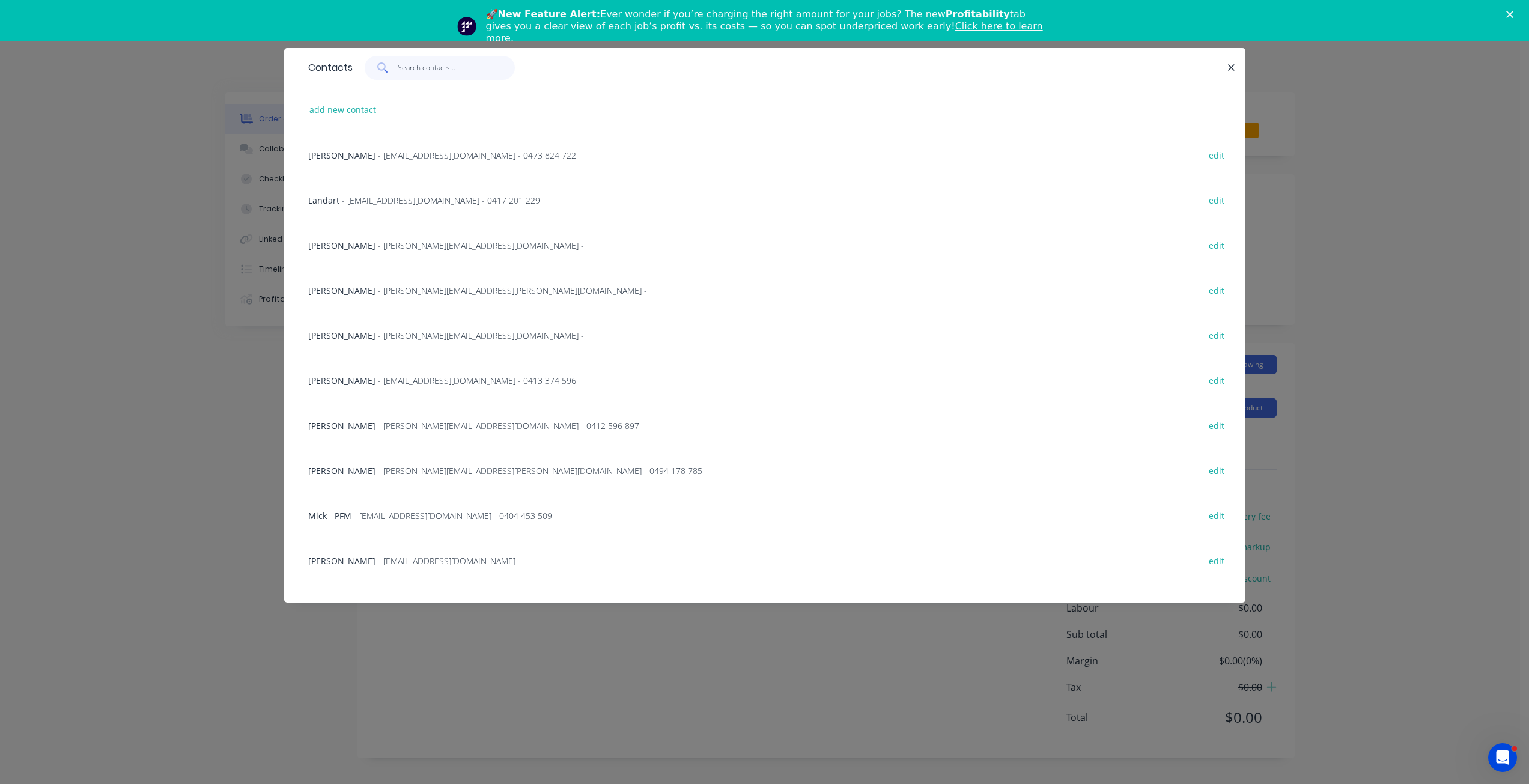
click at [421, 65] on input "text" at bounding box center [457, 67] width 118 height 24
click at [329, 106] on button "add new contact" at bounding box center [343, 109] width 79 height 16
select select "AU"
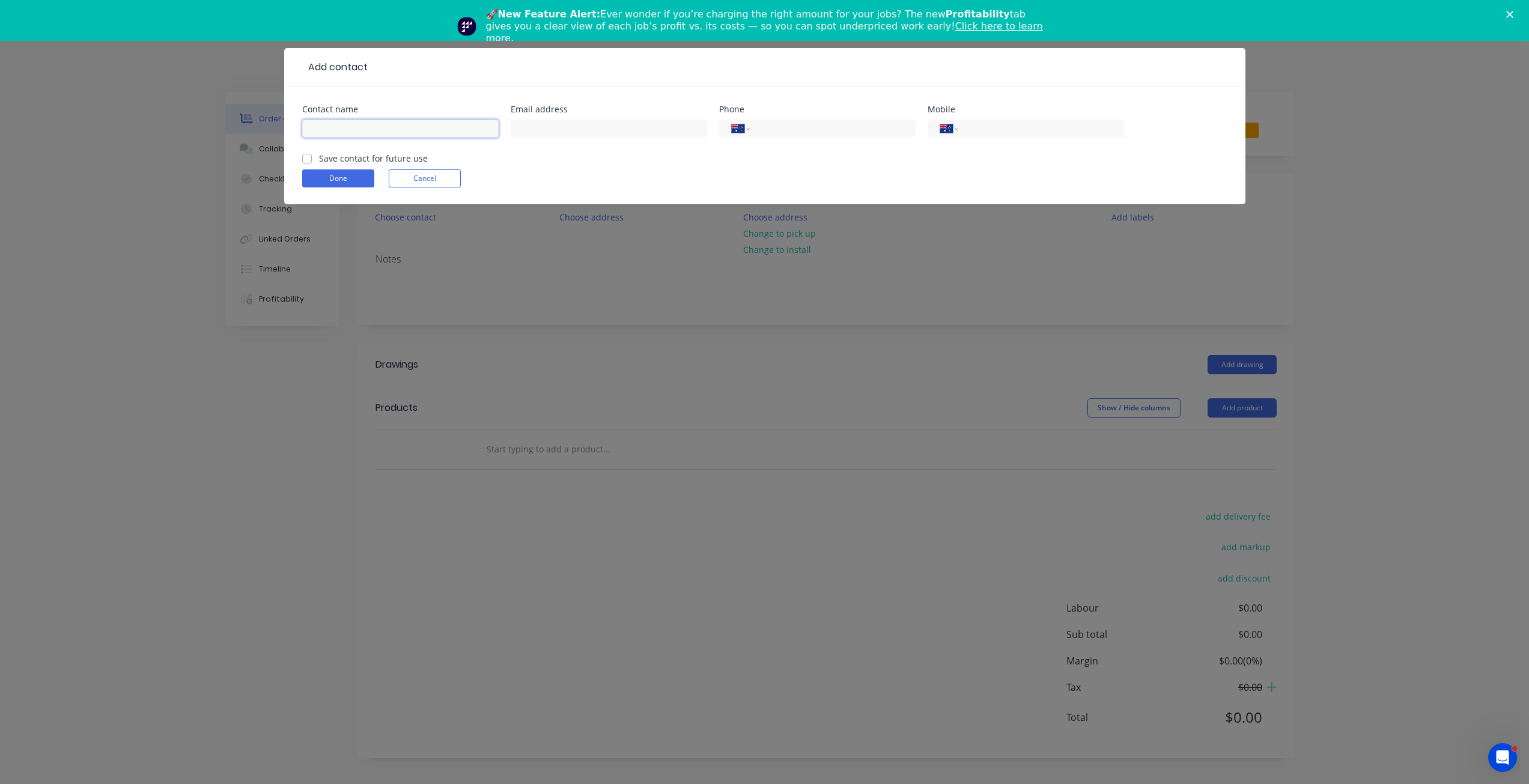
click at [366, 128] on input "text" at bounding box center [401, 128] width 197 height 18
type input "[PERSON_NAME]"
click at [664, 132] on input "text" at bounding box center [609, 128] width 197 height 18
click at [600, 133] on input "text" at bounding box center [609, 128] width 197 height 18
paste input "[EMAIL_ADDRESS][DOMAIN_NAME]"
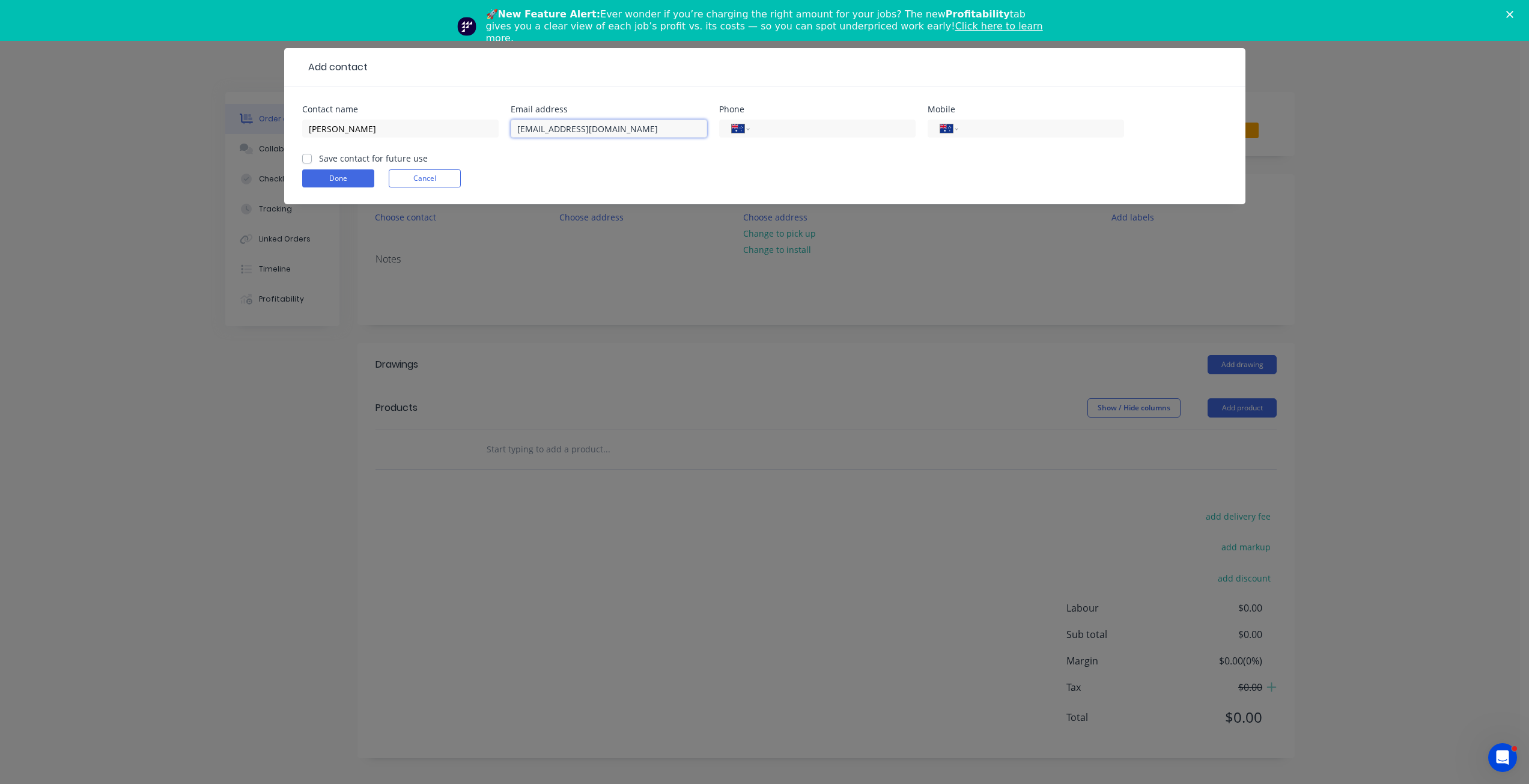
type input "[EMAIL_ADDRESS][DOMAIN_NAME]"
click at [1073, 118] on div "International [GEOGRAPHIC_DATA] [GEOGRAPHIC_DATA] [GEOGRAPHIC_DATA] [GEOGRAPHIC…" at bounding box center [1026, 134] width 197 height 36
click at [1069, 128] on input "tel" at bounding box center [1039, 129] width 145 height 13
type input "0455 849 309"
click at [341, 186] on button "Done" at bounding box center [338, 178] width 72 height 18
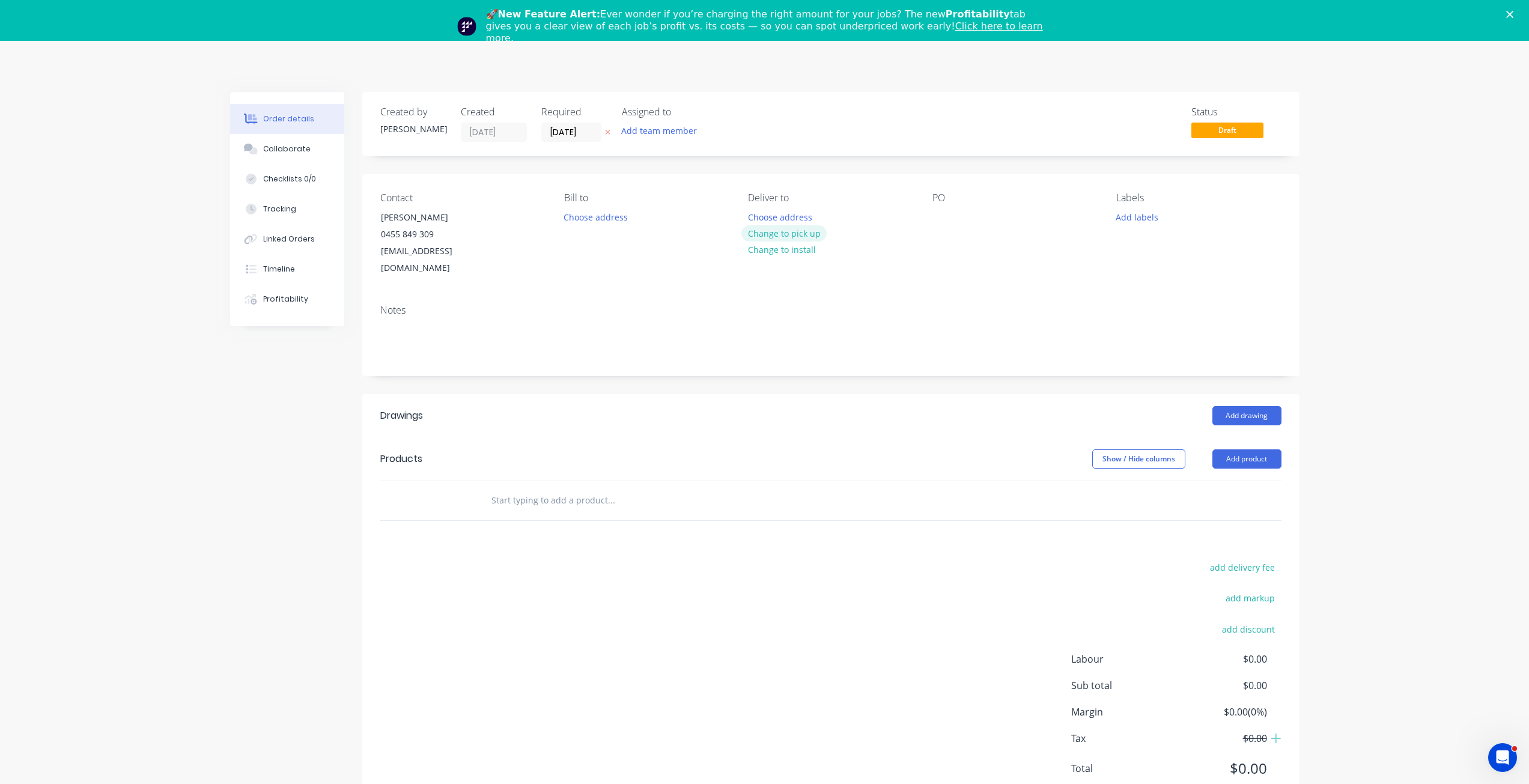
click at [780, 232] on button "Change to pick up" at bounding box center [783, 233] width 86 height 16
click at [943, 213] on div at bounding box center [942, 217] width 19 height 17
click at [967, 217] on div "[PERSON_NAME]" at bounding box center [976, 217] width 87 height 17
click at [918, 419] on header "Drawings Add drawing" at bounding box center [830, 415] width 937 height 43
click at [595, 489] on input "text" at bounding box center [610, 500] width 240 height 24
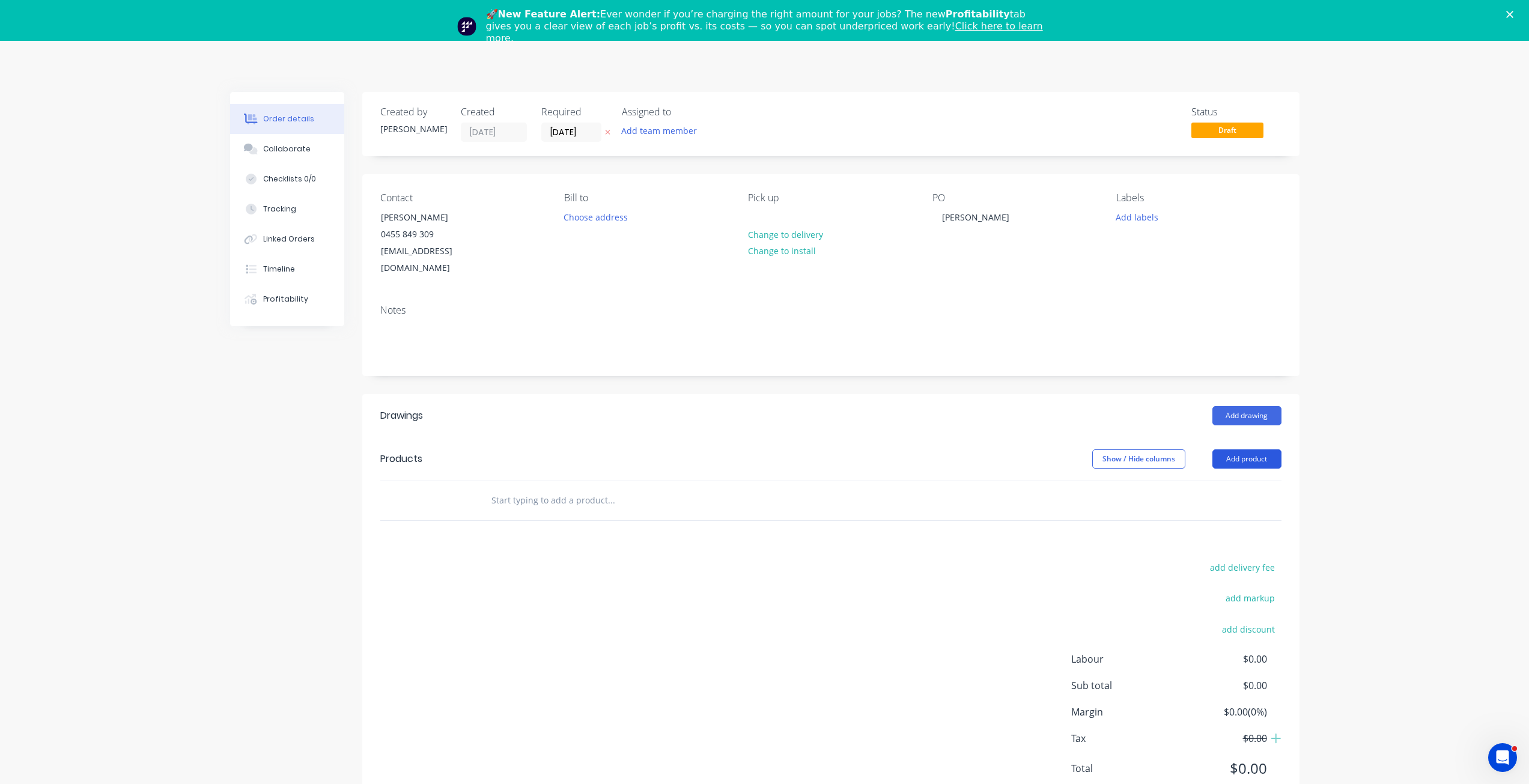
click at [1237, 449] on button "Add product" at bounding box center [1247, 458] width 69 height 19
click at [1200, 481] on div "Product catalogue" at bounding box center [1225, 489] width 92 height 17
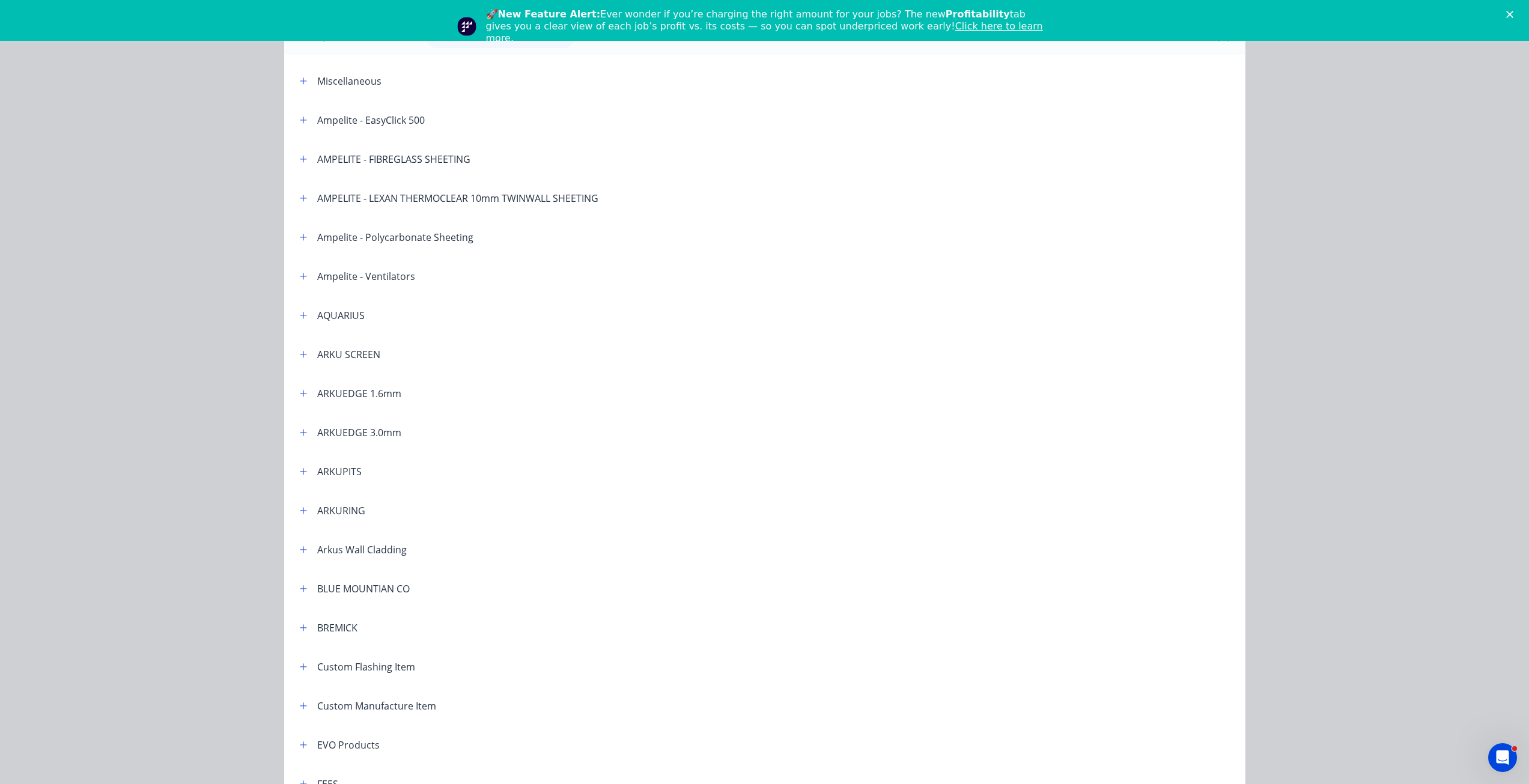
scroll to position [60, 0]
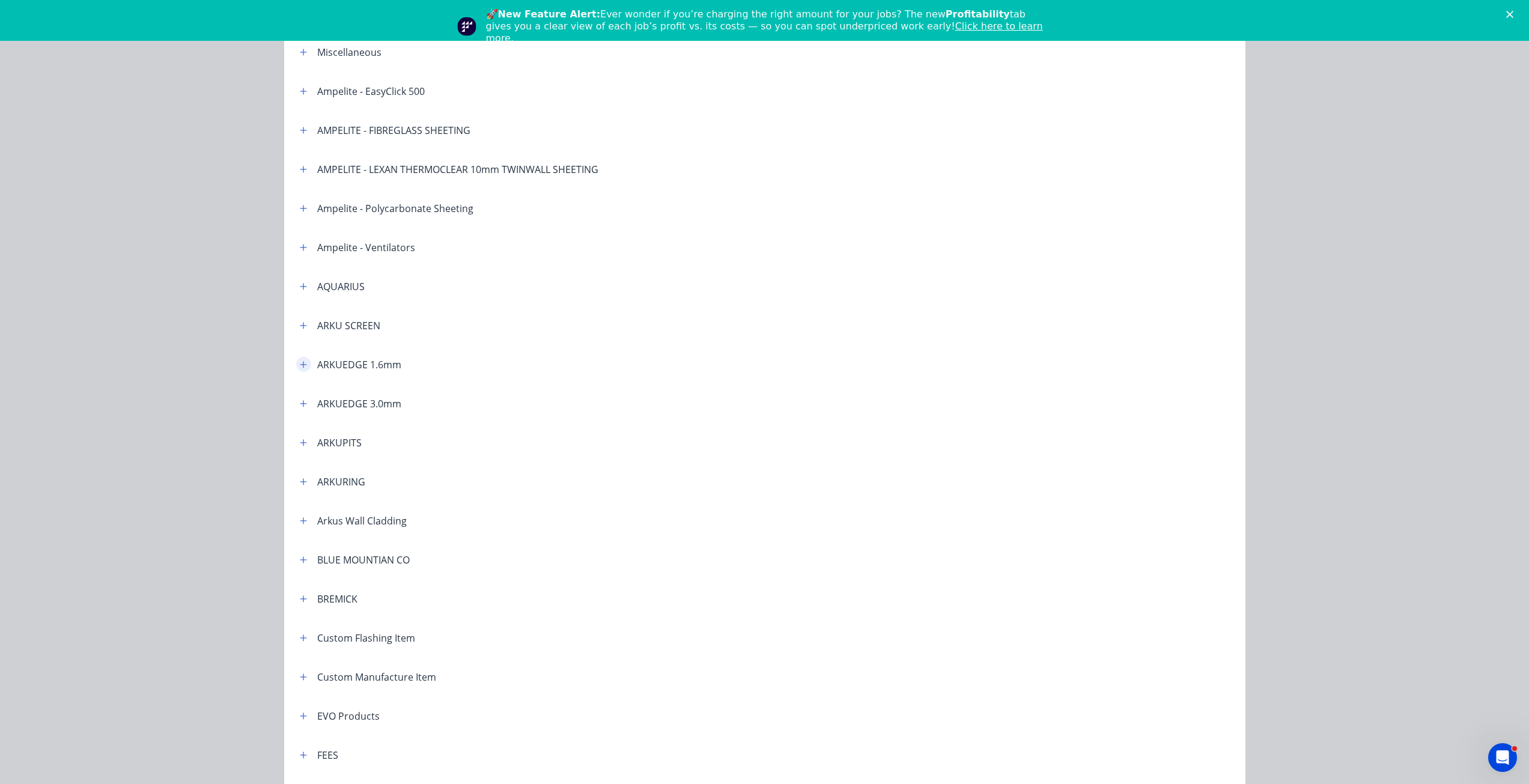
click at [301, 364] on icon "button" at bounding box center [303, 364] width 7 height 7
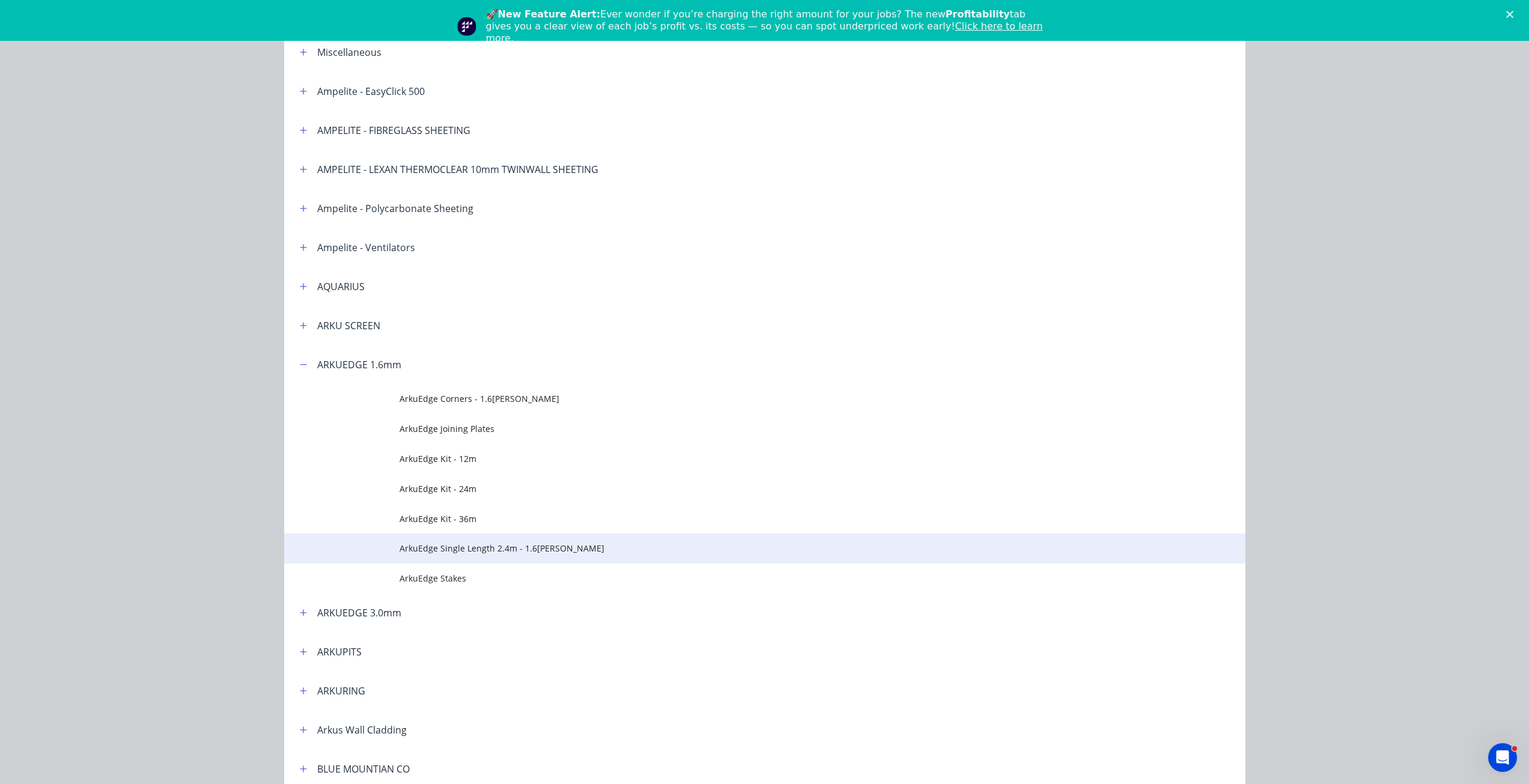
click at [461, 554] on span "ArkuEdge Single Length 2.4m - 1.6[PERSON_NAME]" at bounding box center [738, 547] width 676 height 13
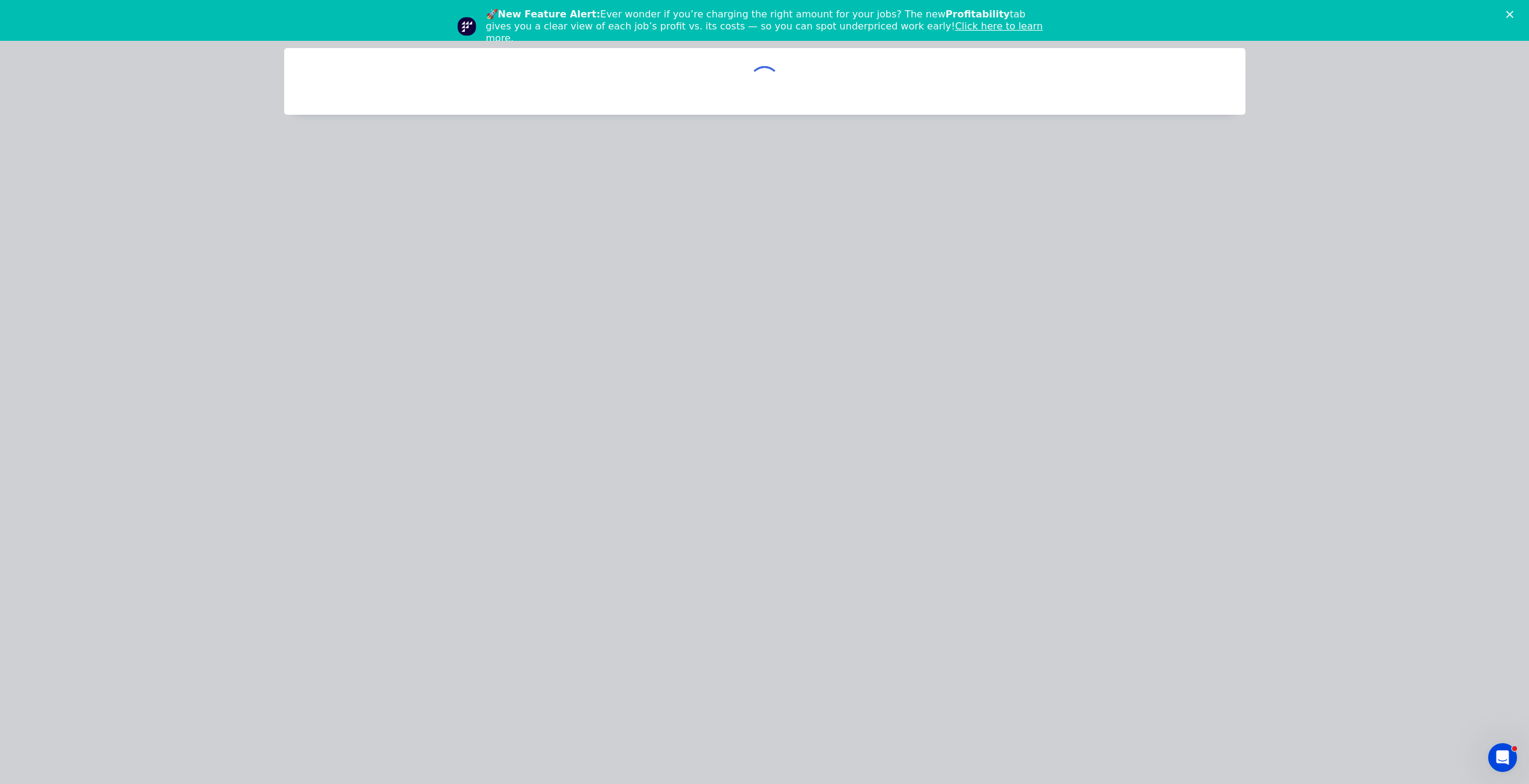
scroll to position [0, 0]
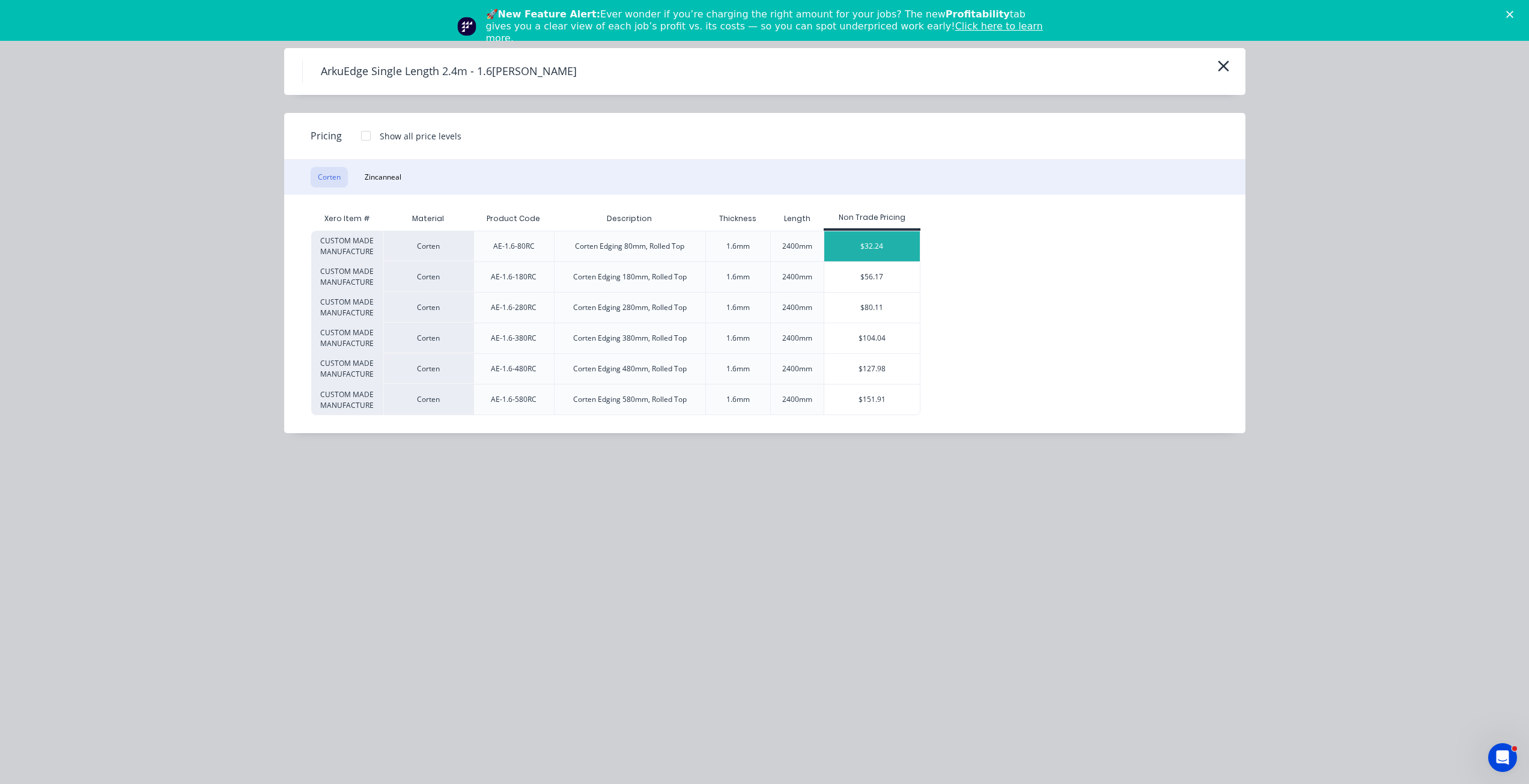
click at [864, 241] on div "$32.24" at bounding box center [871, 246] width 95 height 30
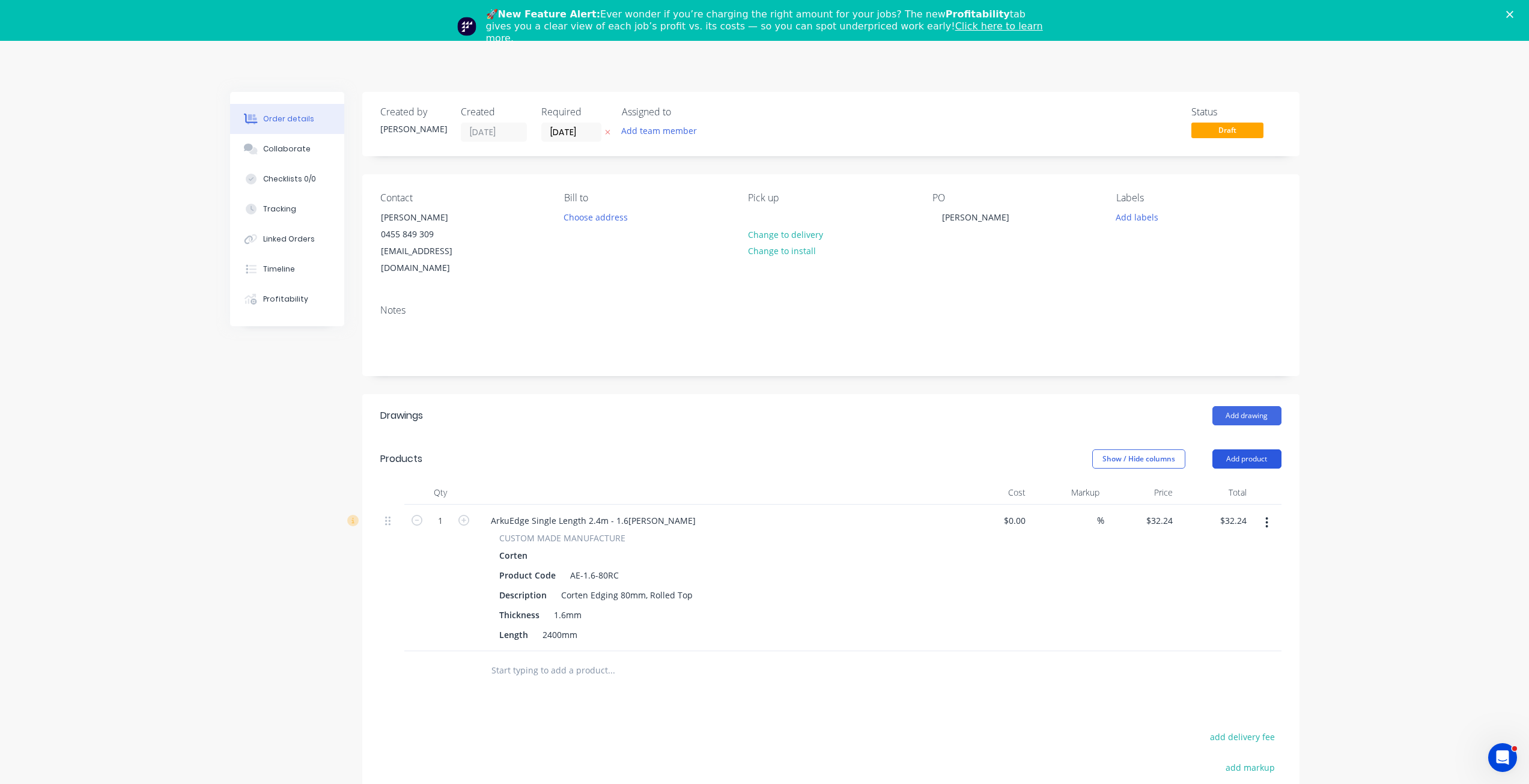
click at [1263, 449] on button "Add product" at bounding box center [1247, 458] width 69 height 19
click at [1208, 481] on div "Product catalogue" at bounding box center [1225, 489] width 92 height 17
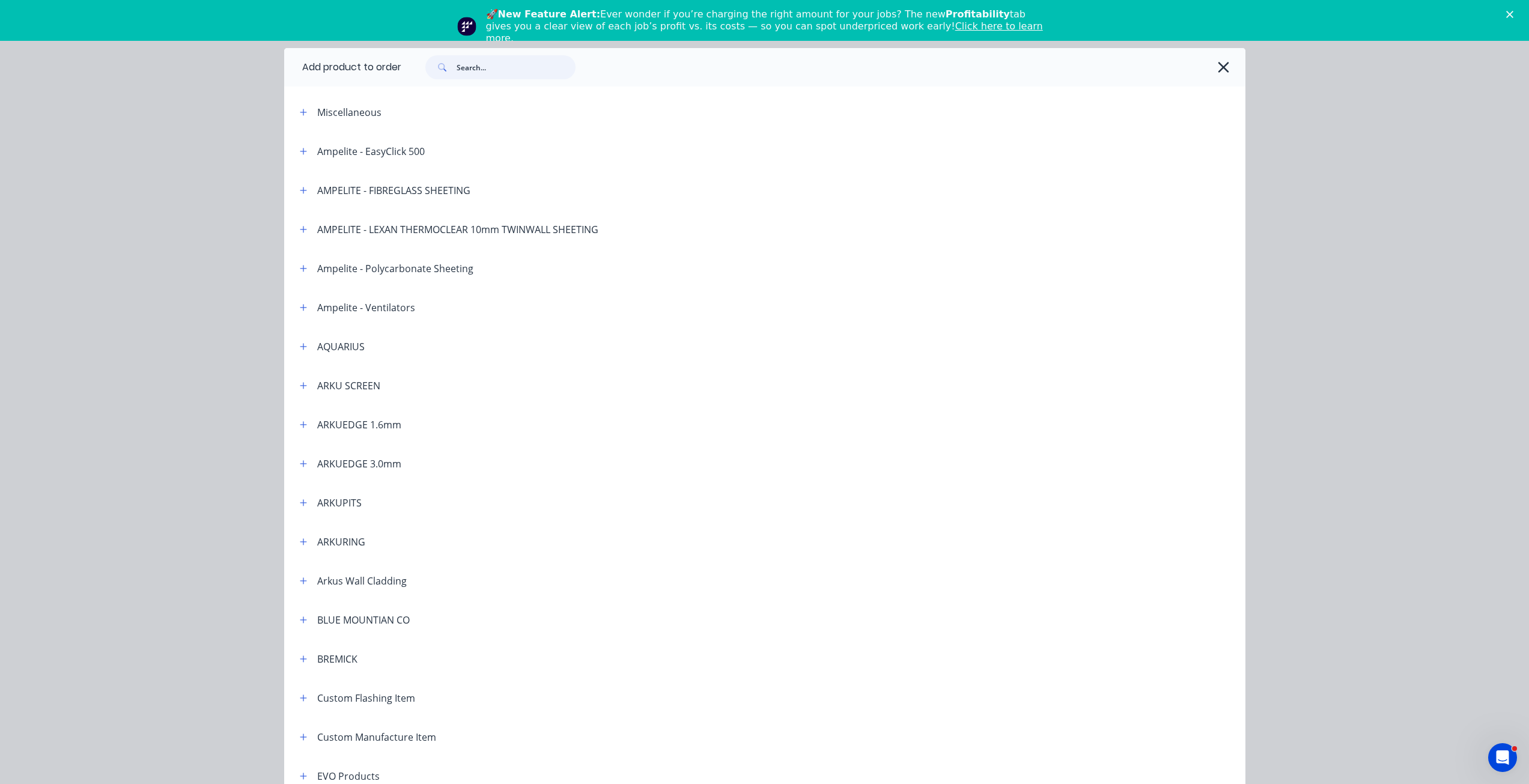
click at [475, 67] on input "text" at bounding box center [515, 66] width 119 height 24
type input "Arkuedge"
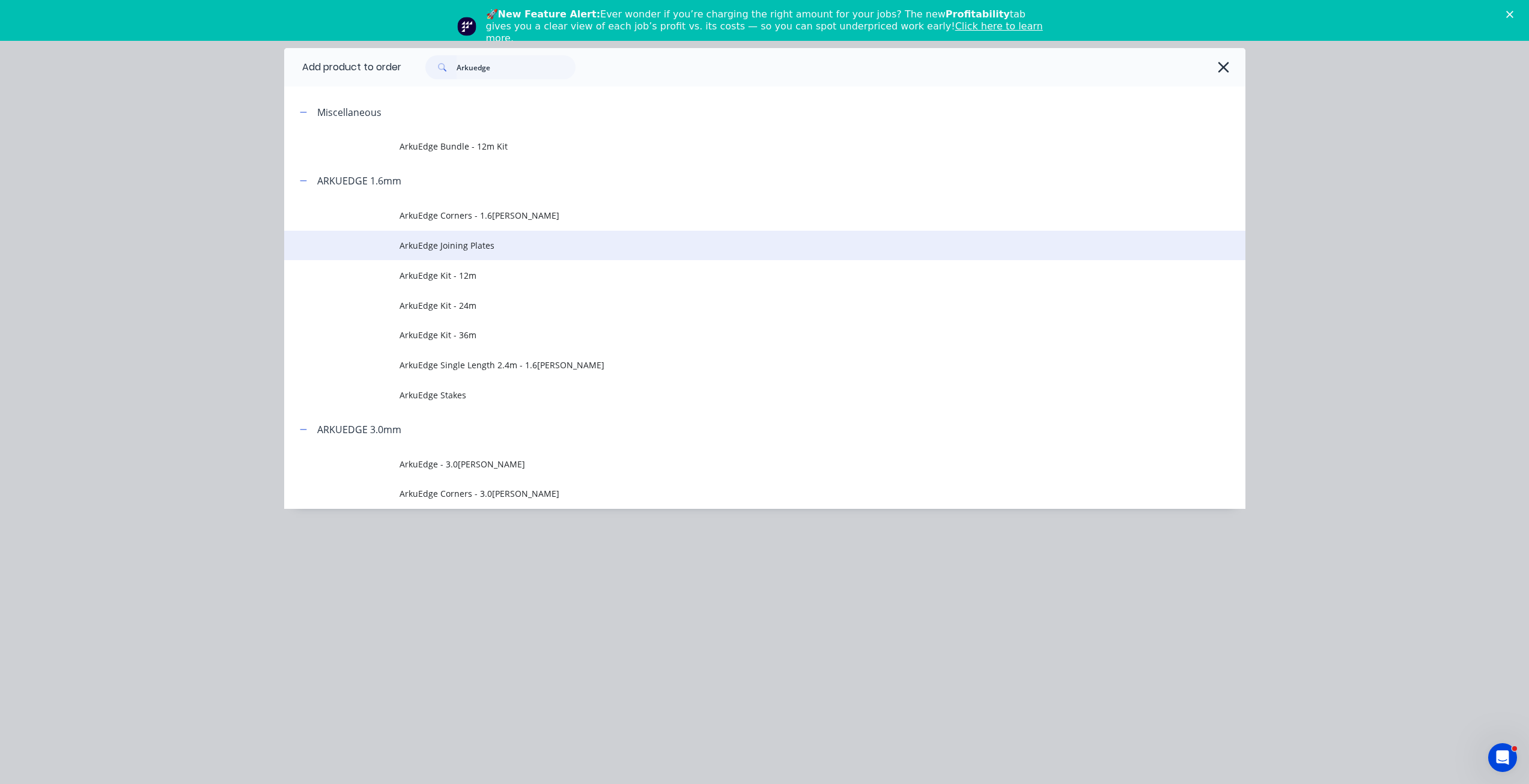
click at [464, 244] on span "ArkuEdge Joining Plates" at bounding box center [738, 245] width 676 height 13
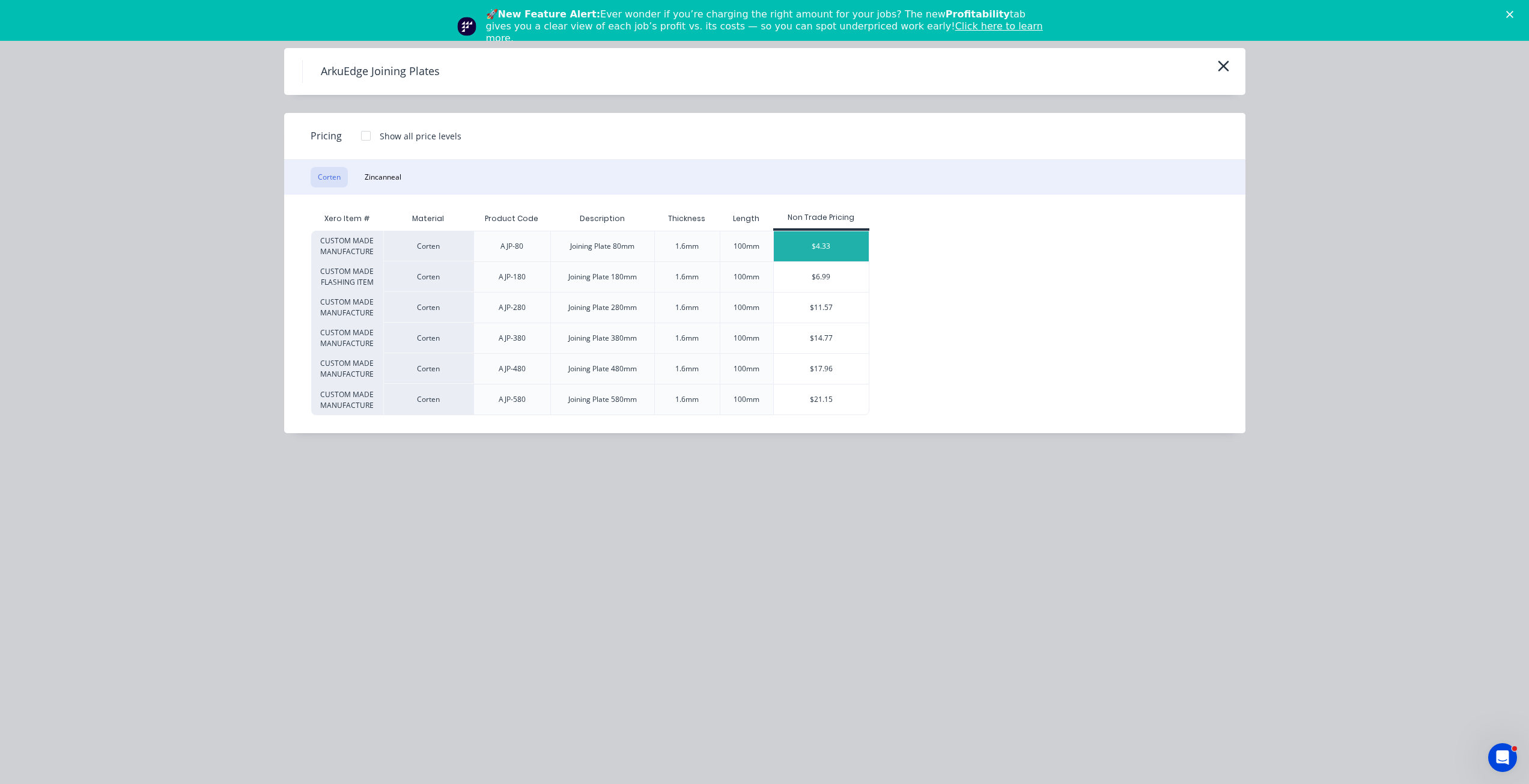
click at [843, 250] on div "$4.33" at bounding box center [821, 246] width 95 height 30
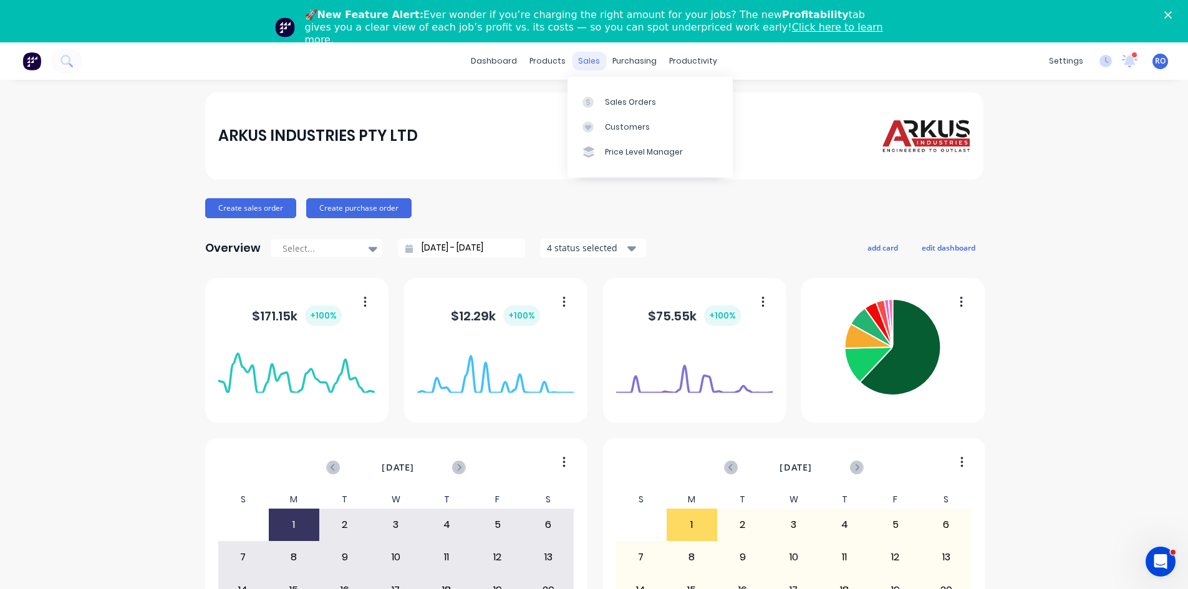
click at [592, 61] on div "sales" at bounding box center [589, 61] width 34 height 19
click at [634, 97] on div "Sales Orders" at bounding box center [630, 102] width 51 height 11
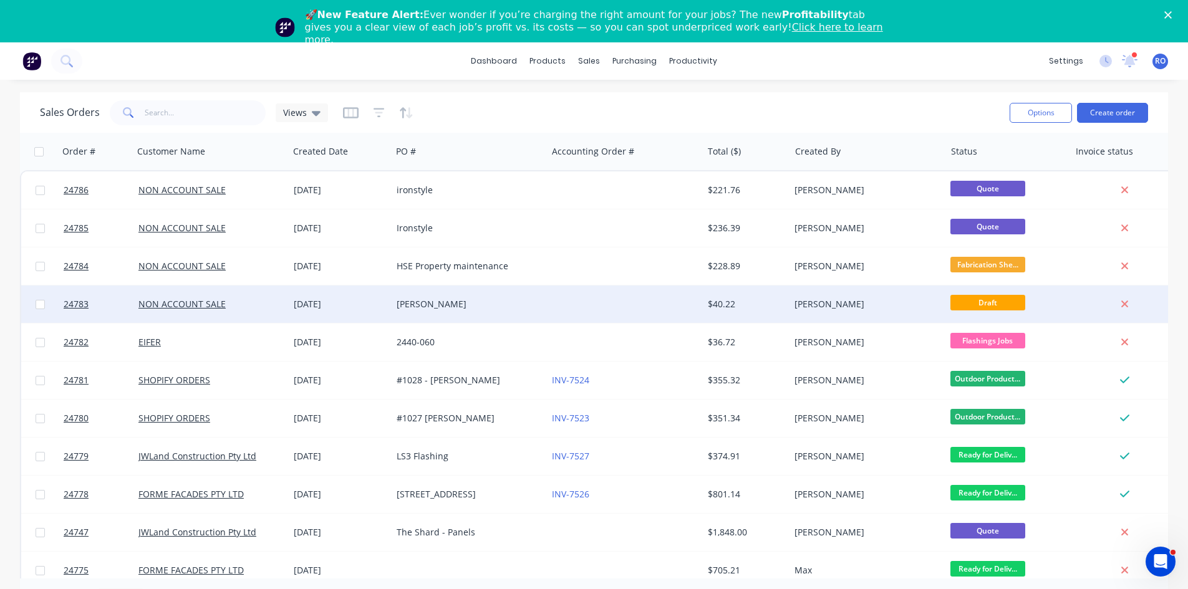
click at [425, 302] on div "[PERSON_NAME]" at bounding box center [466, 304] width 138 height 12
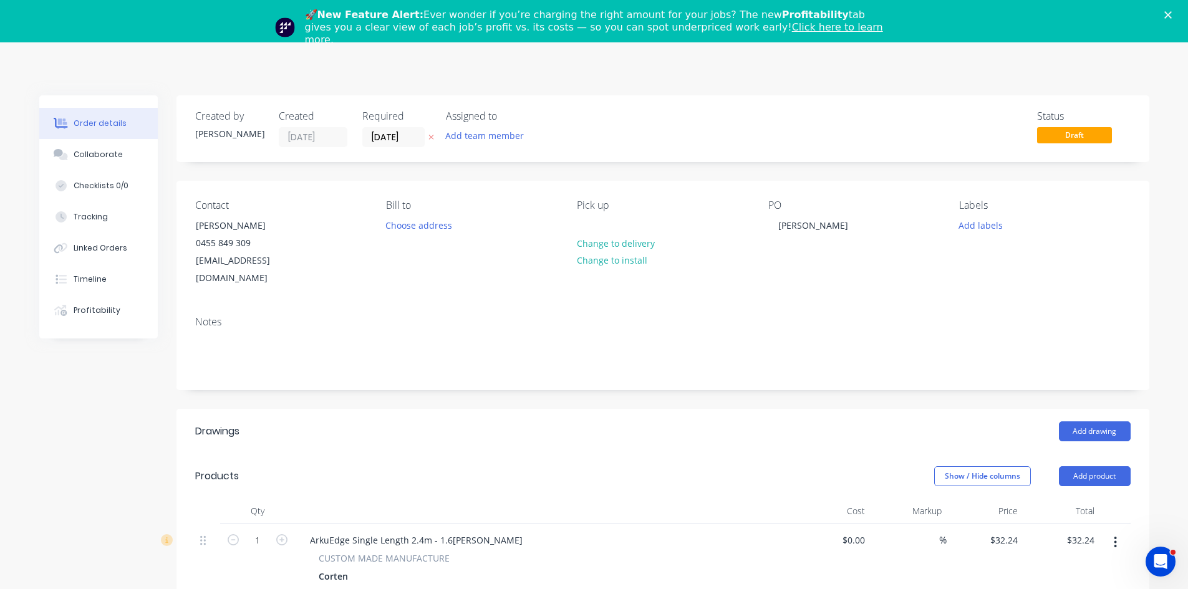
click at [1176, 13] on div "Close" at bounding box center [1170, 14] width 12 height 7
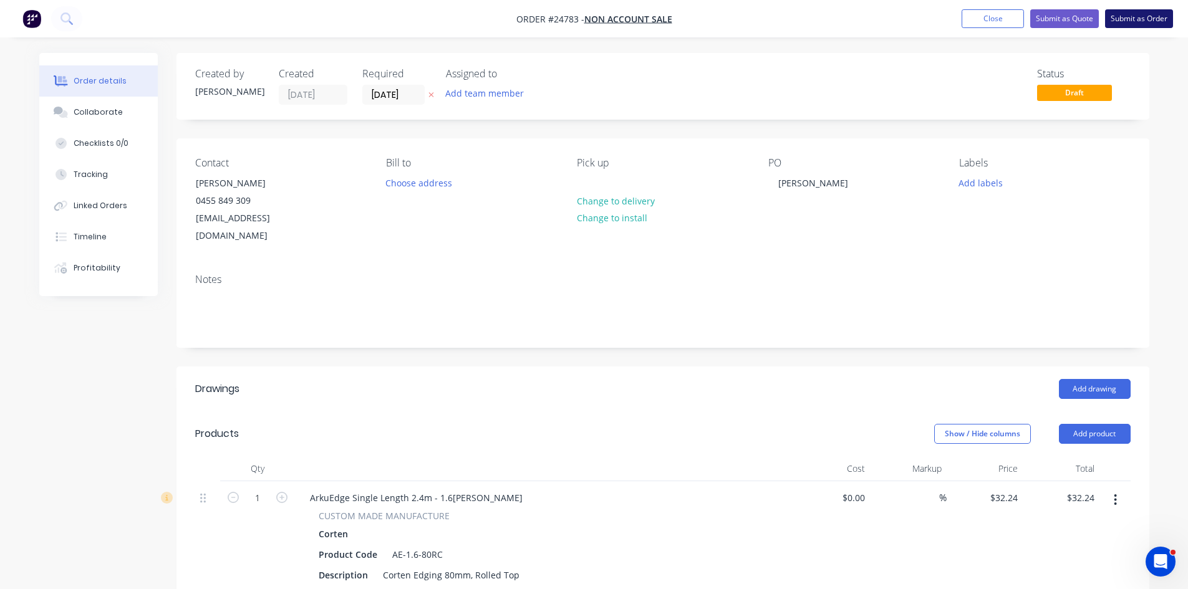
click at [1145, 13] on button "Submit as Order" at bounding box center [1139, 18] width 68 height 19
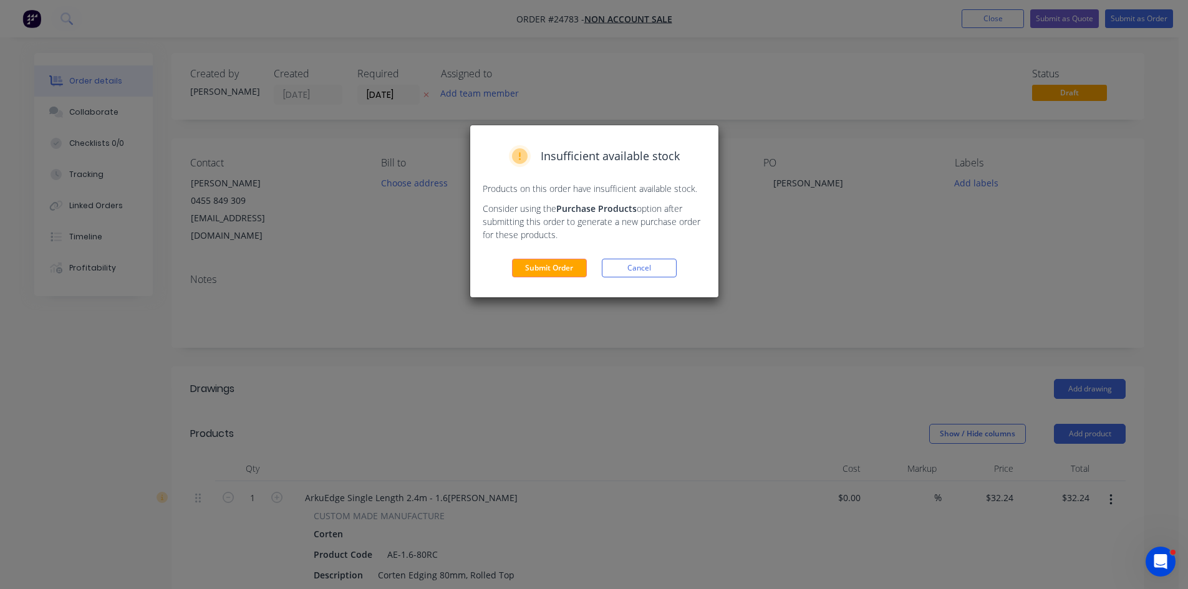
click at [551, 278] on div "Insufficient available stock Products on this order have insufficient available…" at bounding box center [594, 211] width 248 height 172
click at [551, 274] on button "Submit Order" at bounding box center [549, 268] width 75 height 19
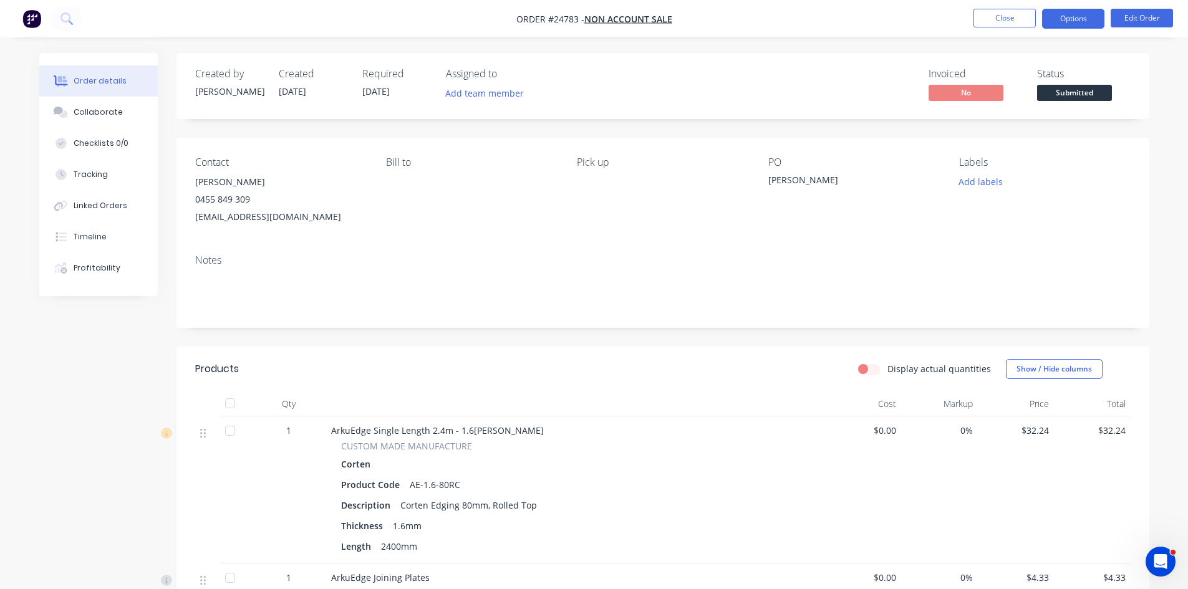
click at [1079, 21] on button "Options" at bounding box center [1073, 19] width 62 height 20
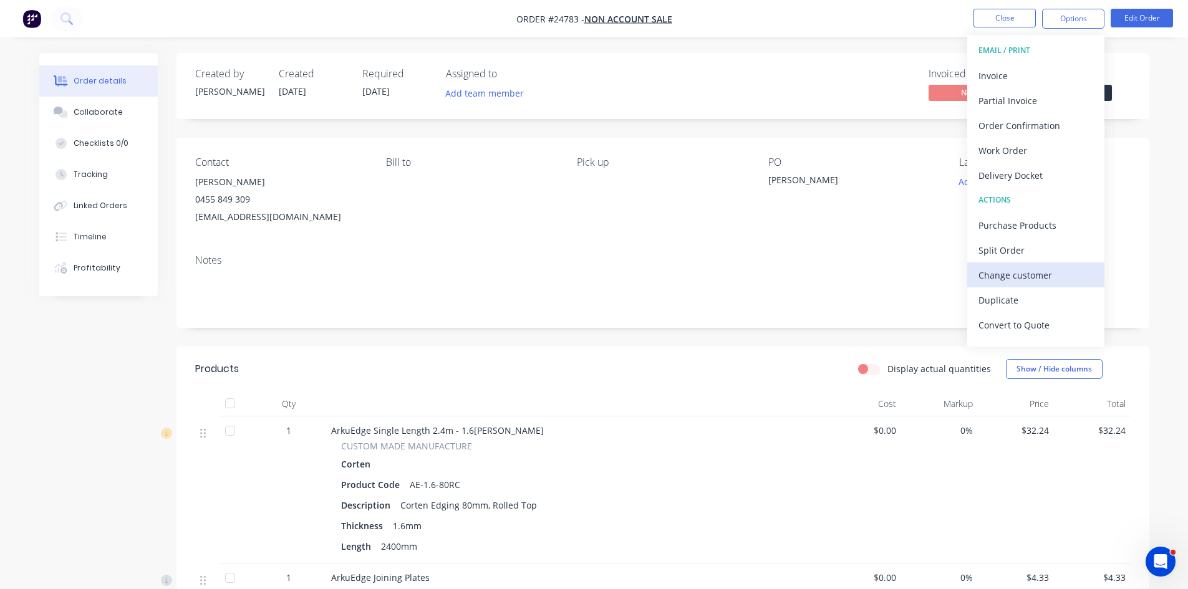
click at [1019, 271] on div "Change customer" at bounding box center [1035, 275] width 115 height 18
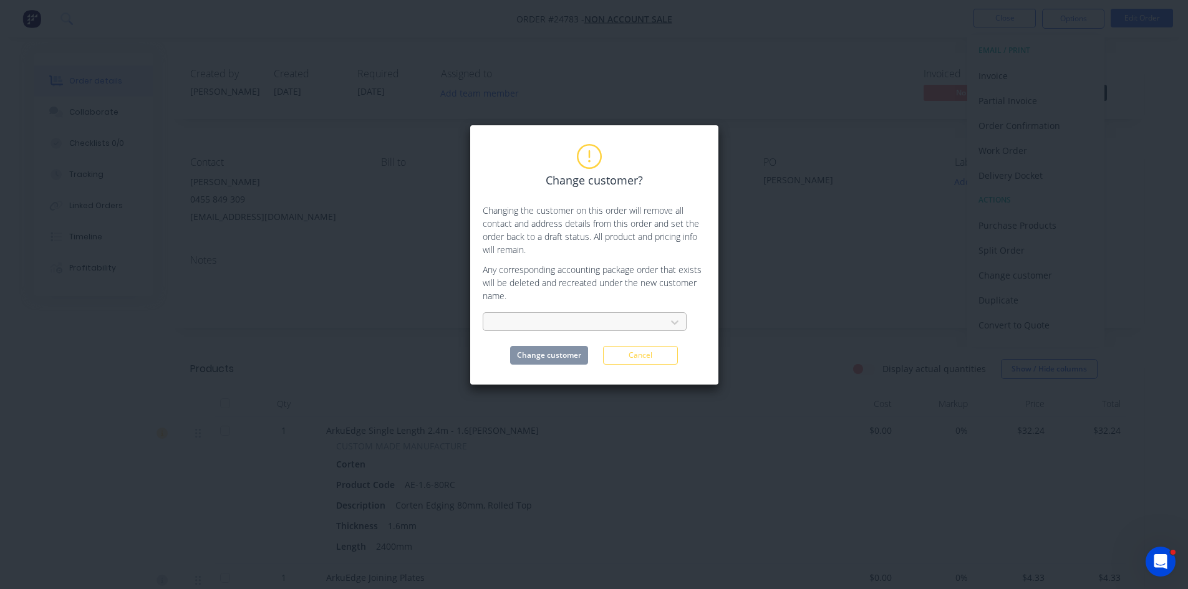
click at [549, 325] on div at bounding box center [576, 323] width 166 height 16
type input "shopify"
click at [547, 354] on div "SHOPIFY ORDERS" at bounding box center [585, 350] width 204 height 23
click at [549, 353] on button "Change customer" at bounding box center [549, 355] width 78 height 19
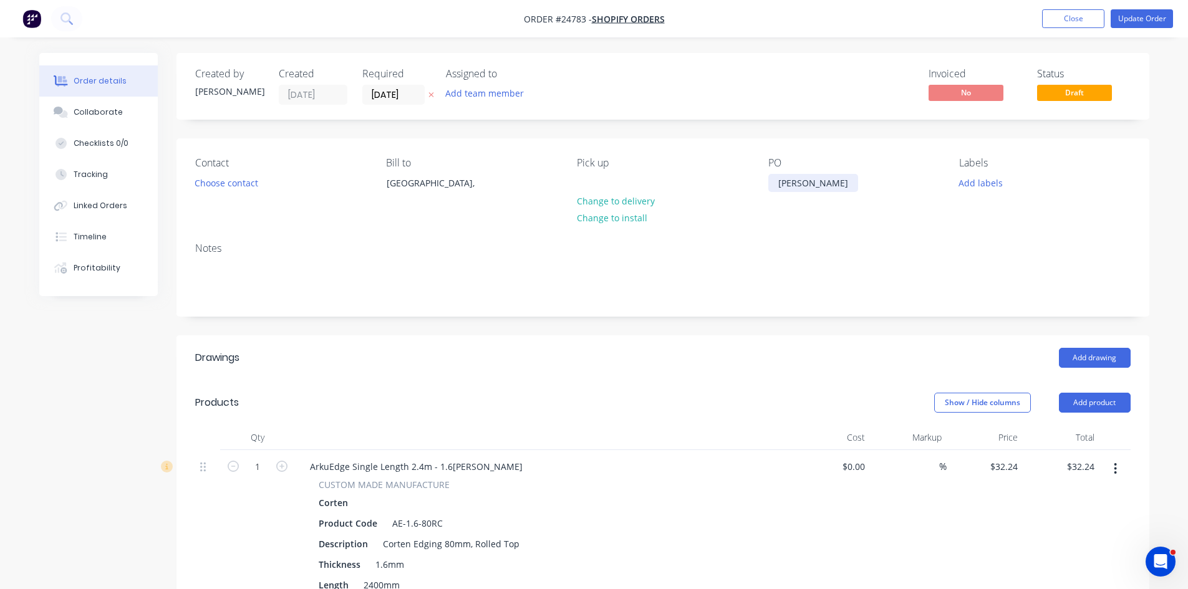
click at [837, 183] on div "[PERSON_NAME]" at bounding box center [813, 183] width 90 height 18
drag, startPoint x: 1086, startPoint y: 19, endPoint x: 1178, endPoint y: 42, distance: 94.5
click at [1188, 69] on html "Order #24783 - SHOPIFY ORDERS Add product Close Update Order Order details Coll…" at bounding box center [594, 556] width 1188 height 1113
click at [1124, 19] on button "Update Order" at bounding box center [1141, 18] width 62 height 19
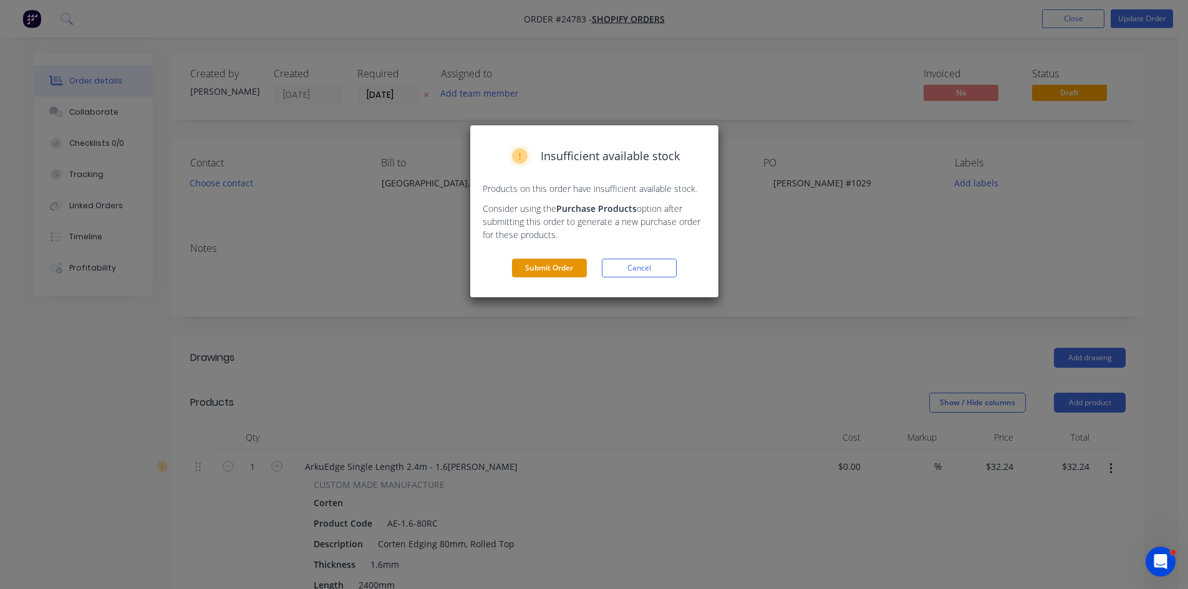
click at [558, 265] on button "Submit Order" at bounding box center [549, 268] width 75 height 19
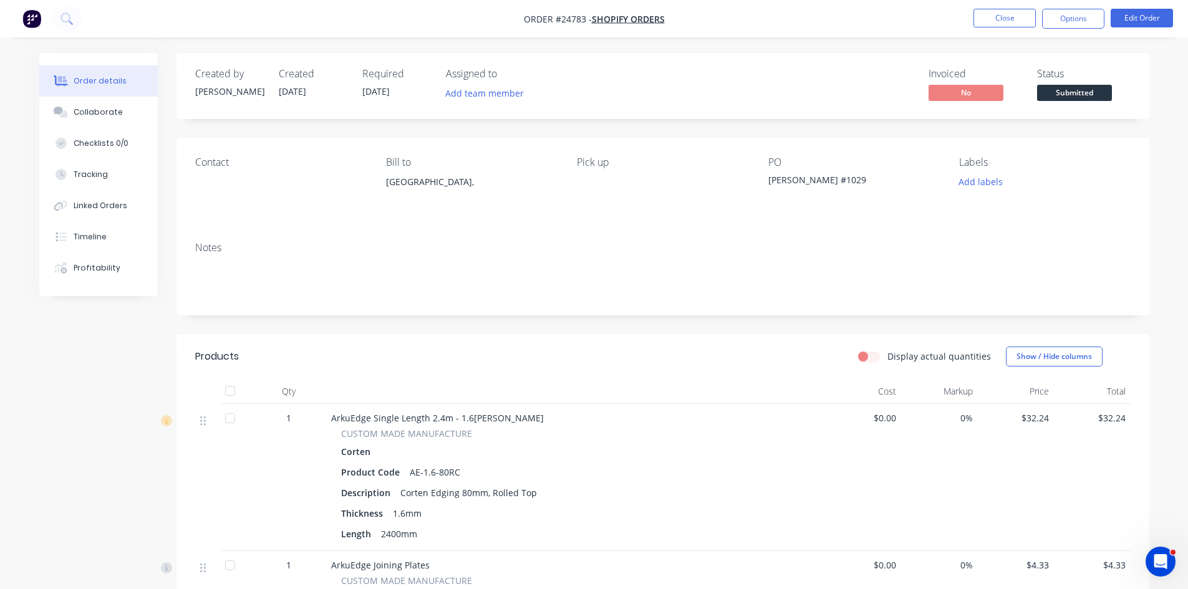
click at [1064, 99] on span "Submitted" at bounding box center [1074, 93] width 75 height 16
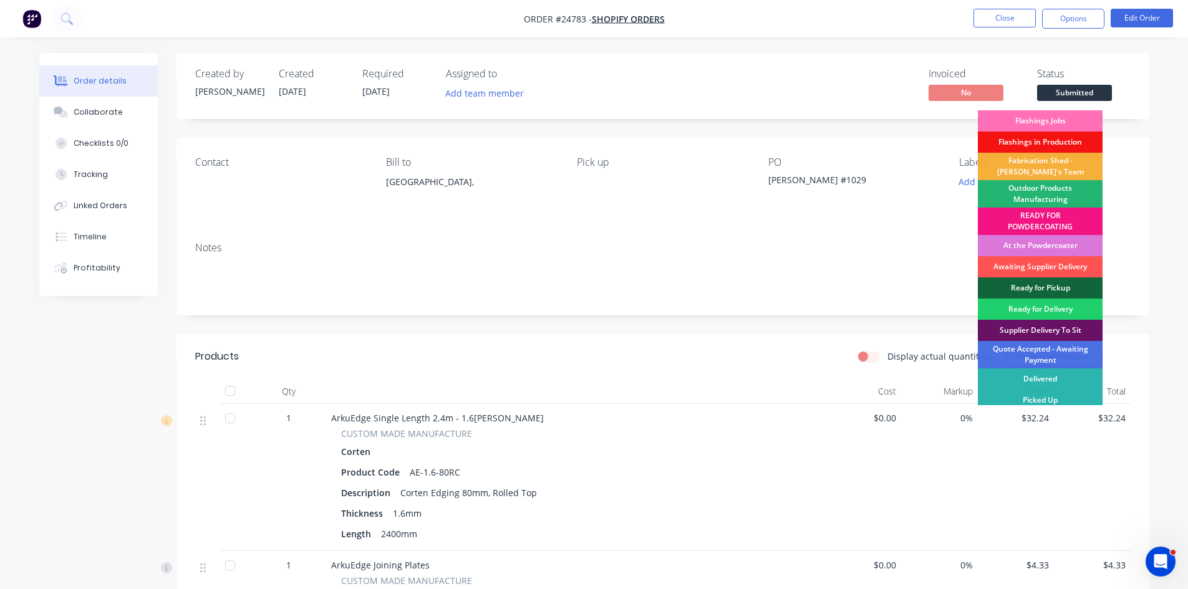
click at [1050, 193] on div "Outdoor Products Manufacturing" at bounding box center [1040, 193] width 125 height 27
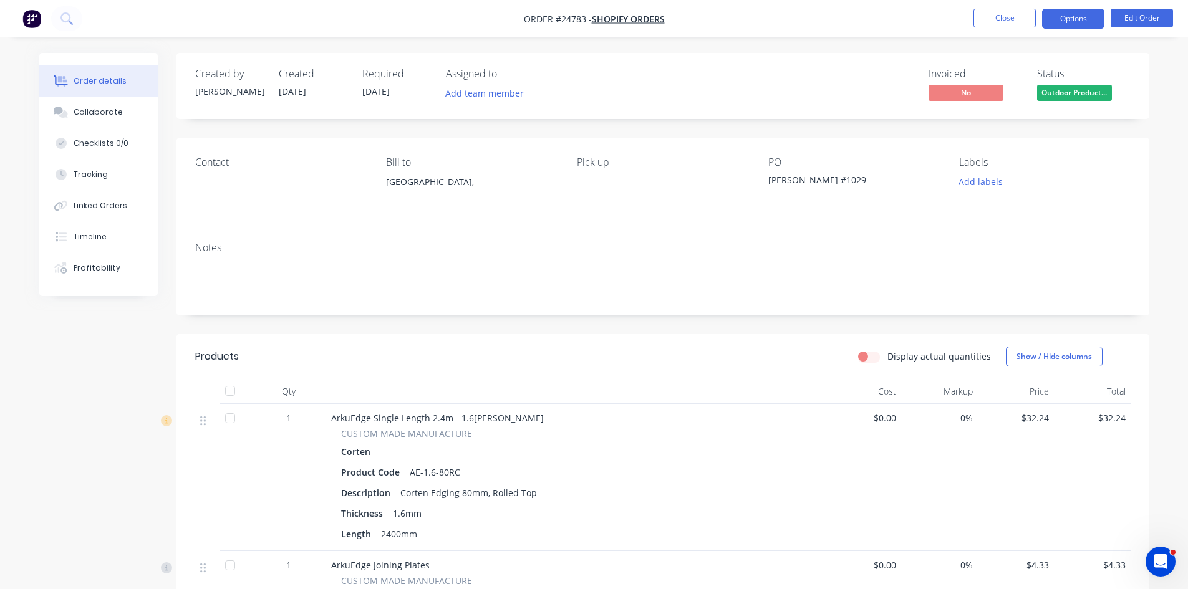
click at [1056, 25] on button "Options" at bounding box center [1073, 19] width 62 height 20
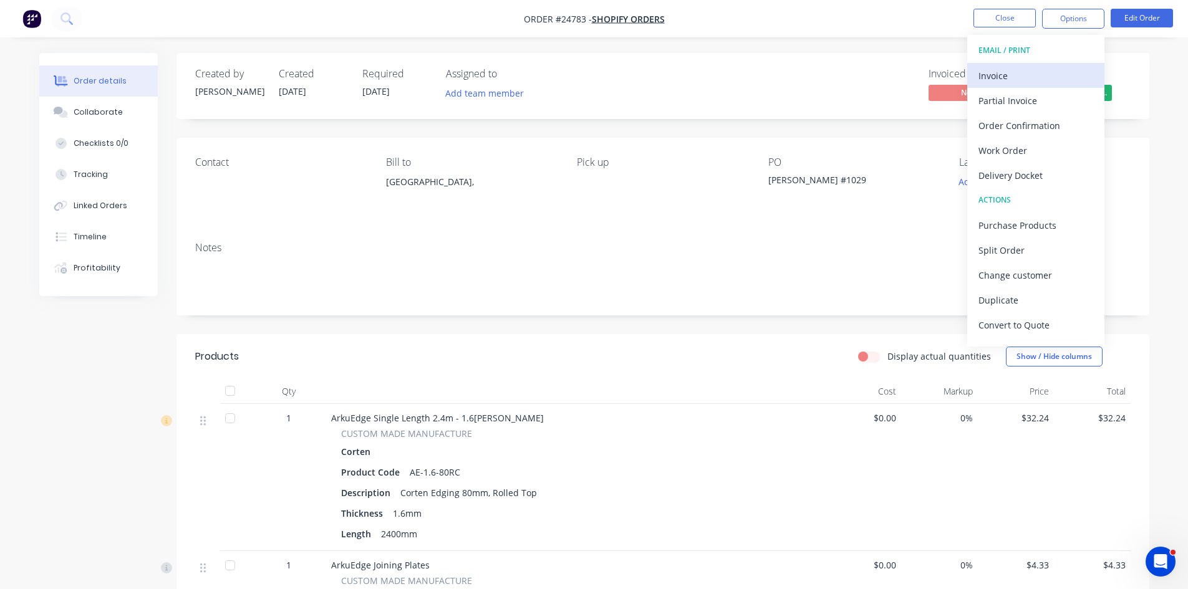
click at [1022, 73] on div "Invoice" at bounding box center [1035, 76] width 115 height 18
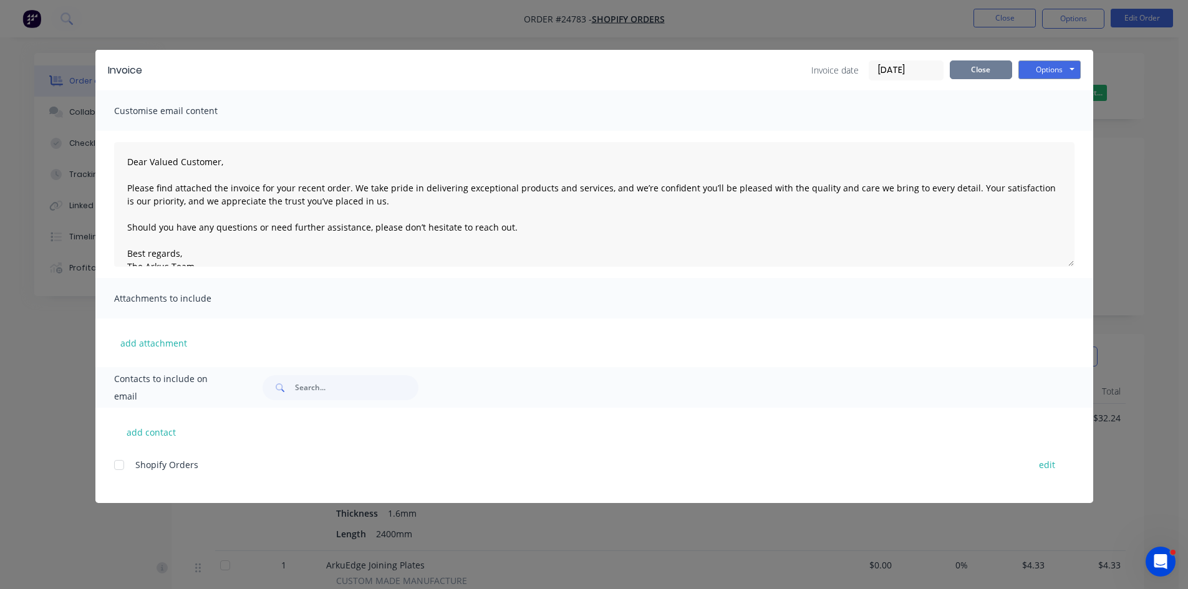
click at [993, 68] on button "Close" at bounding box center [981, 69] width 62 height 19
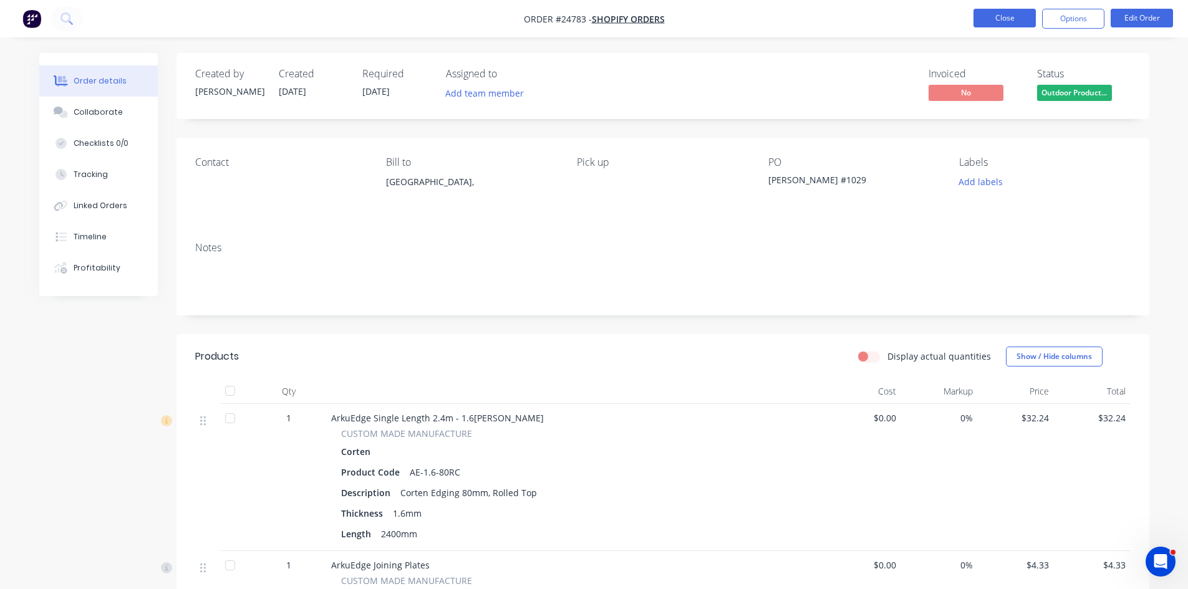
click at [1001, 21] on button "Close" at bounding box center [1004, 18] width 62 height 19
